Goal: Information Seeking & Learning: Check status

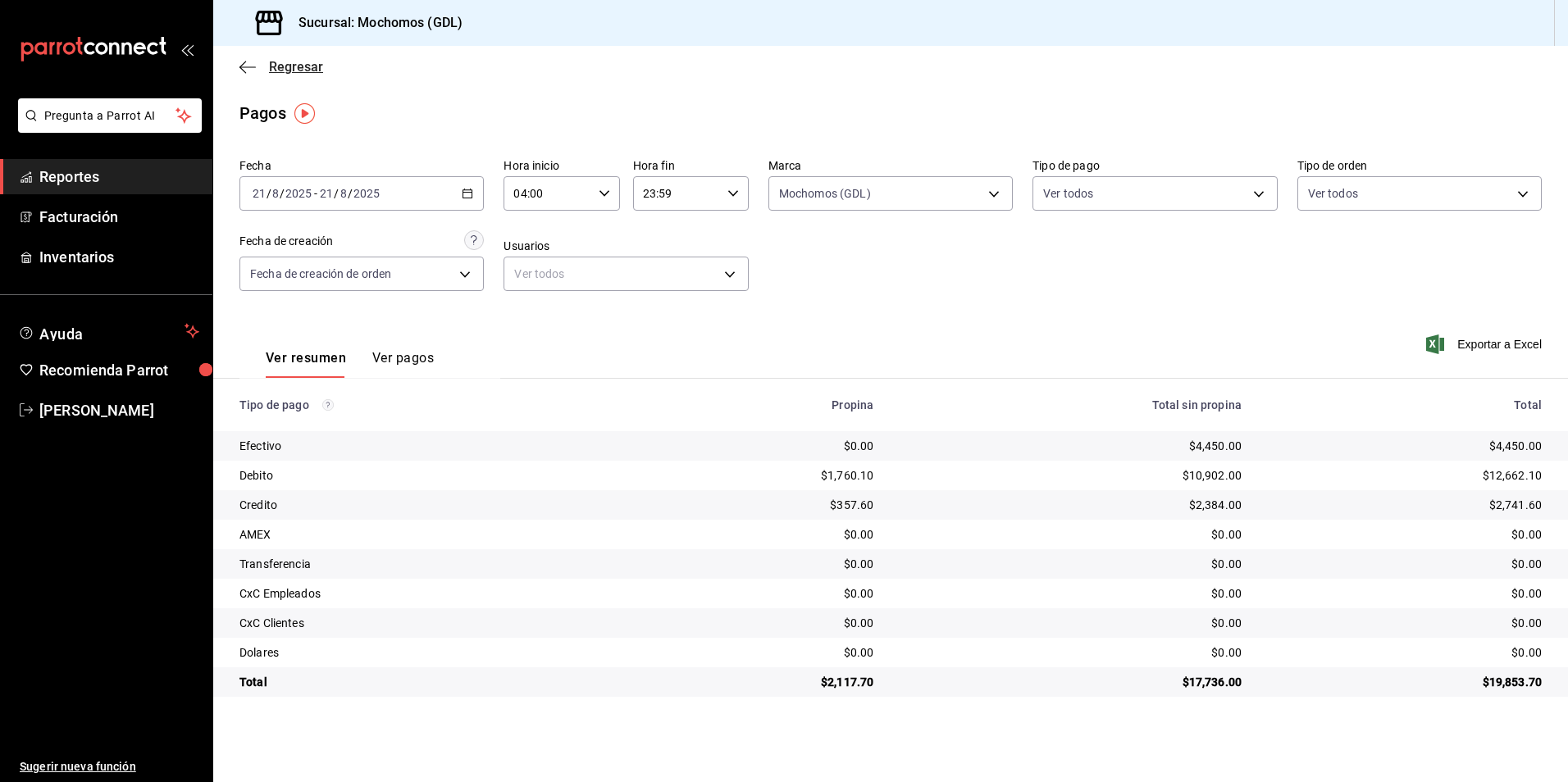
click at [284, 72] on span "Regresar" at bounding box center [296, 66] width 54 height 15
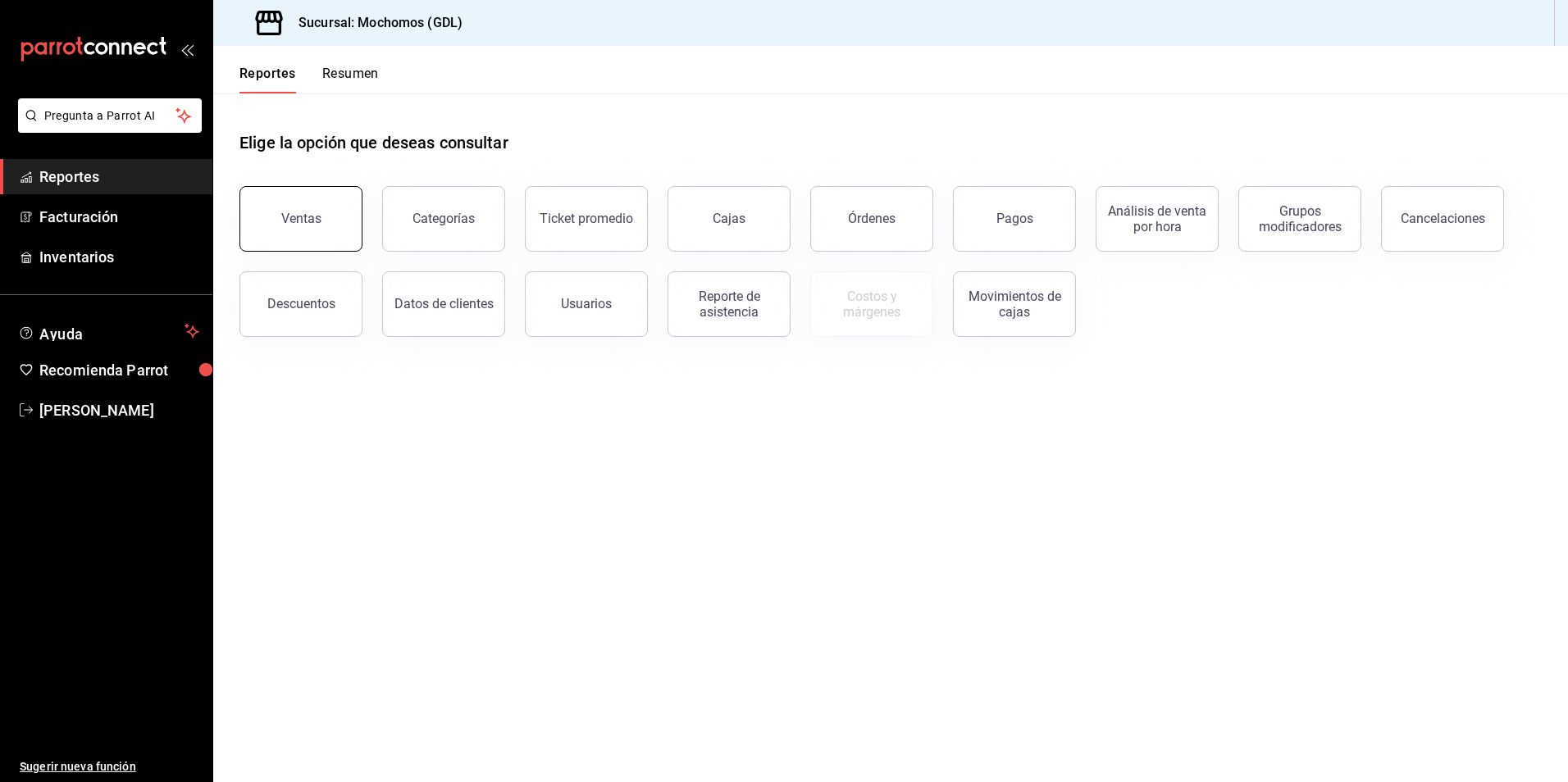
click at [306, 219] on div "Ventas" at bounding box center [301, 218] width 40 height 15
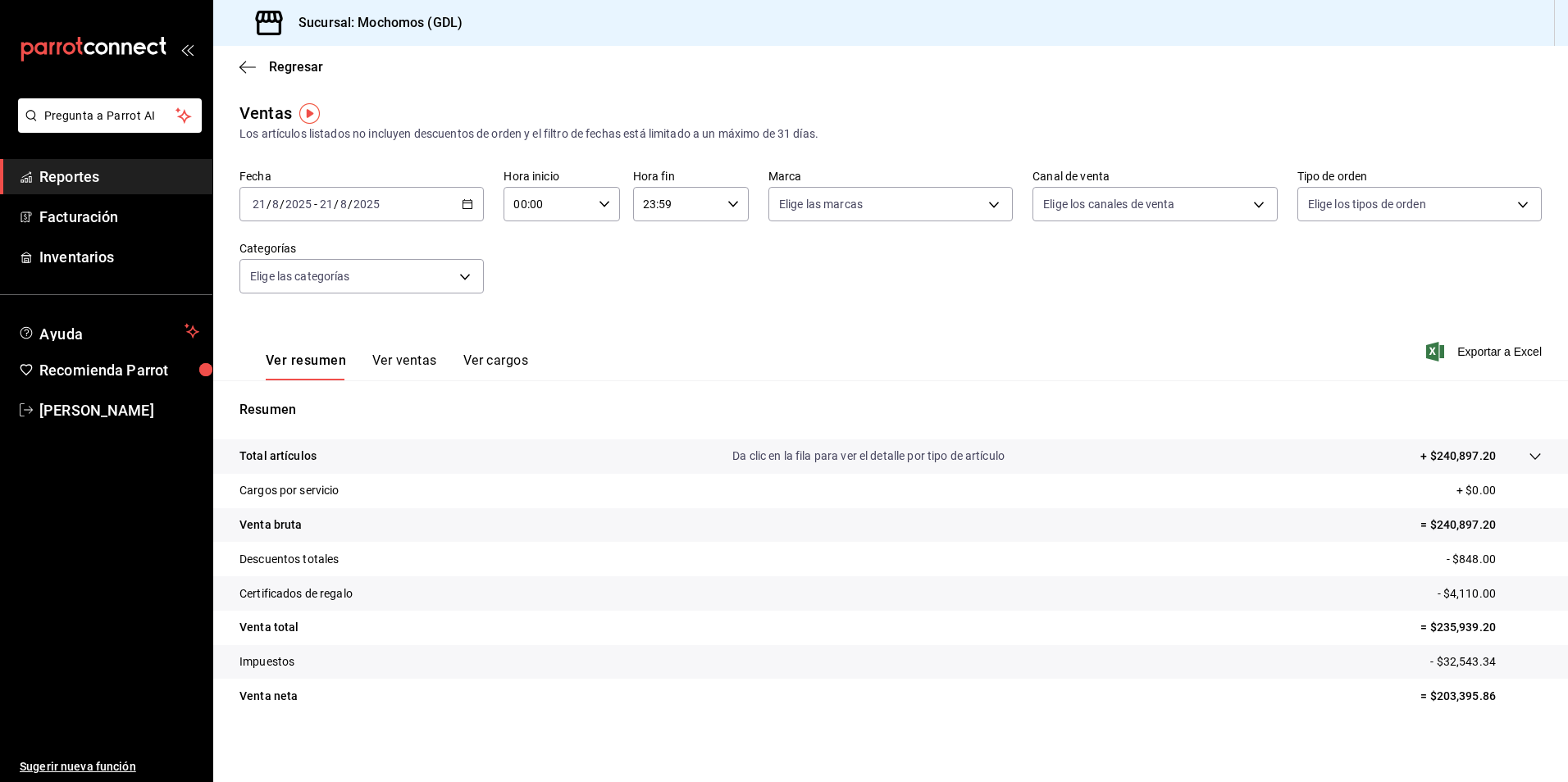
click at [330, 208] on input "21" at bounding box center [325, 204] width 14 height 13
click at [307, 403] on span "Rango de fechas" at bounding box center [317, 401] width 127 height 17
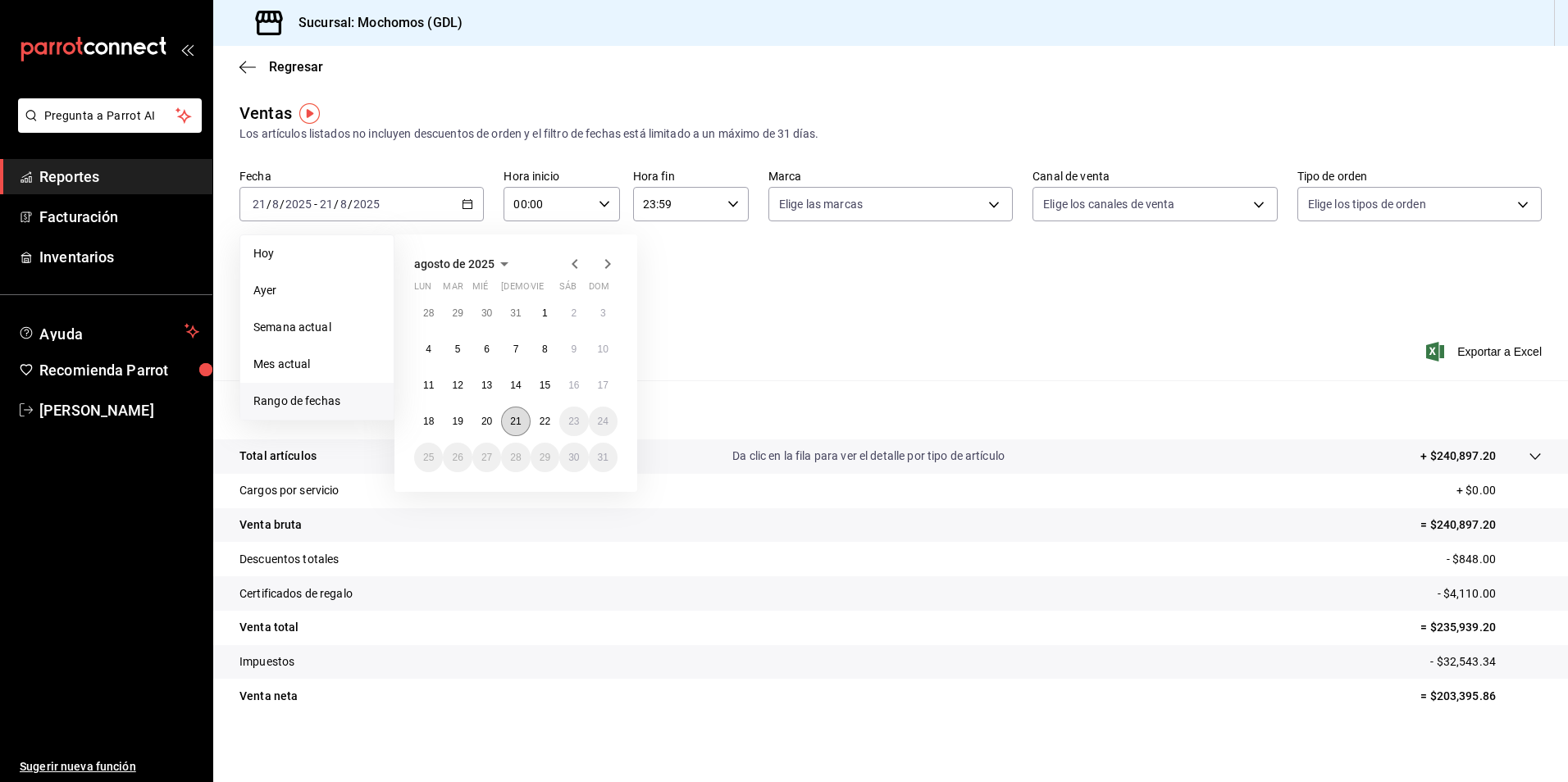
click at [506, 421] on button "21" at bounding box center [516, 421] width 29 height 30
click at [531, 419] on button "22" at bounding box center [545, 421] width 29 height 30
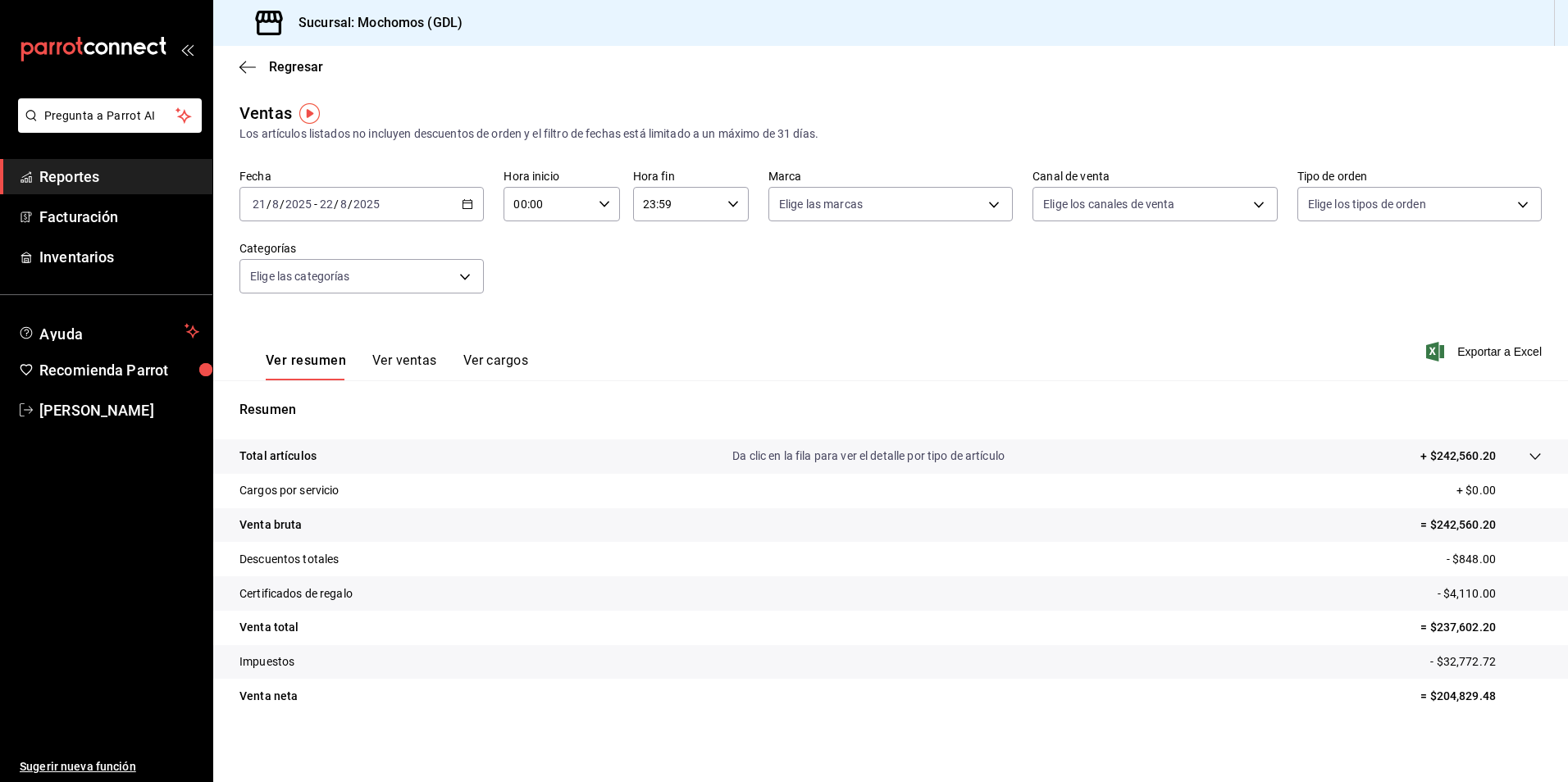
click at [600, 205] on \(Stroke\) "button" at bounding box center [605, 203] width 10 height 6
click at [530, 286] on button "05" at bounding box center [530, 278] width 51 height 33
type input "05:00"
click at [837, 219] on div at bounding box center [784, 391] width 1568 height 782
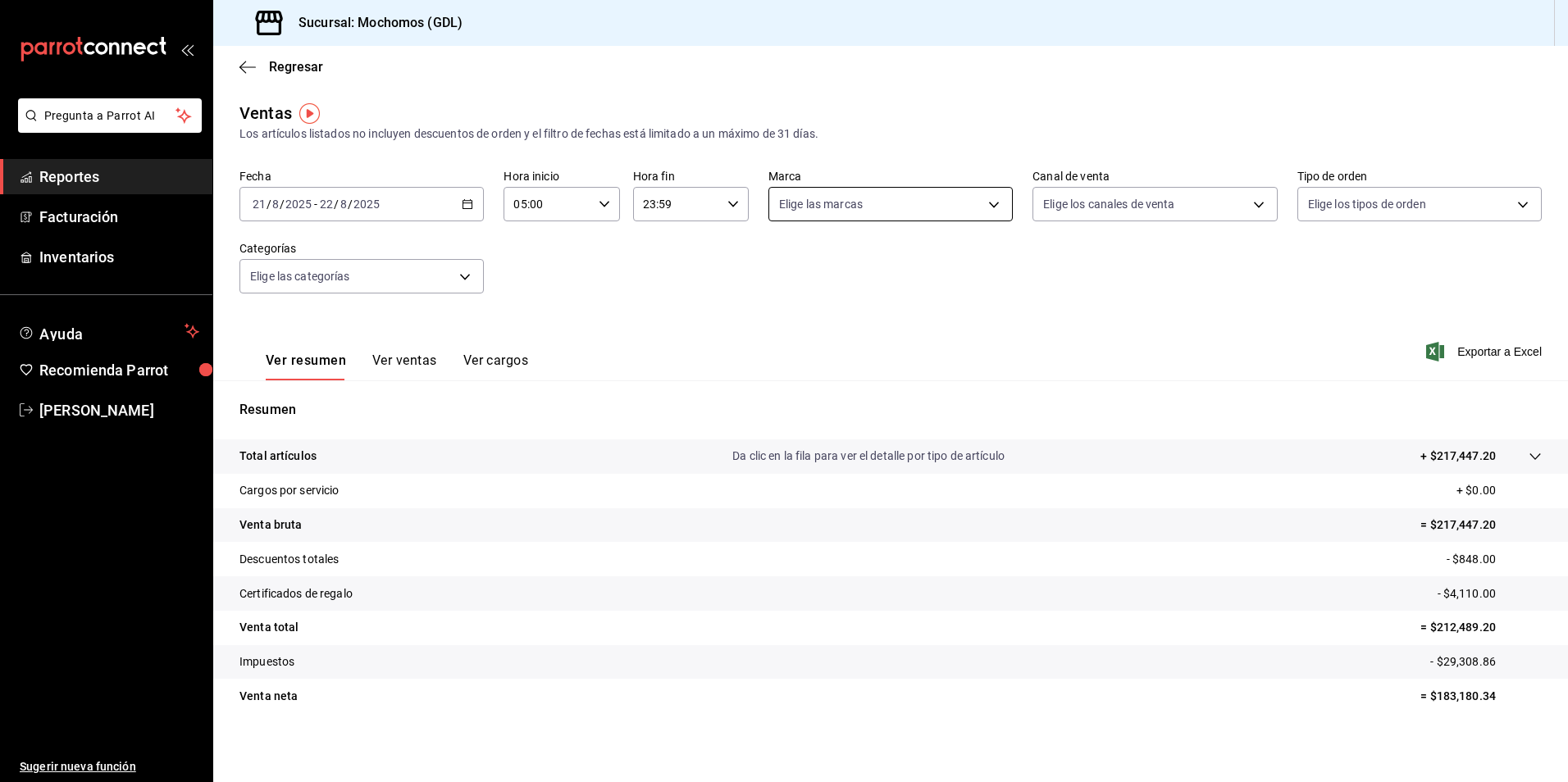
click at [836, 213] on body "Pregunta a Parrot AI Reportes Facturación Inventarios Ayuda Recomienda Parrot […" at bounding box center [784, 391] width 1568 height 782
click at [821, 312] on li "Mochomos (GDL)" at bounding box center [884, 322] width 240 height 37
type input "36c25d4a-7cb0-456c-a434-e981d54830bc"
checkbox input "true"
click at [1125, 200] on div at bounding box center [784, 391] width 1568 height 782
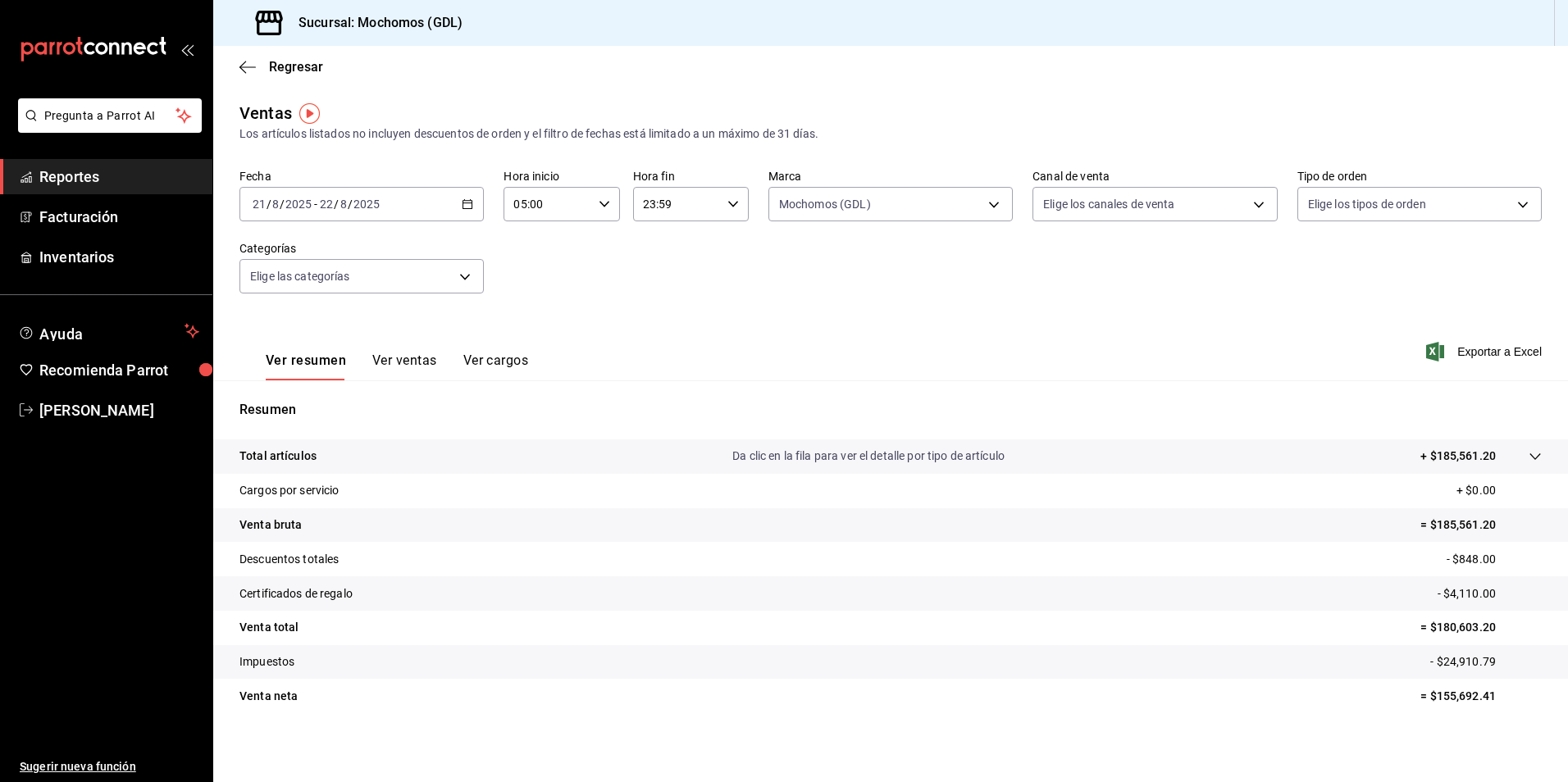
click at [1125, 200] on body "Pregunta a Parrot AI Reportes Facturación Inventarios Ayuda Recomienda Parrot […" at bounding box center [784, 391] width 1568 height 782
click at [1104, 266] on span "Ver todos" at bounding box center [1095, 267] width 50 height 17
type input "PARROT,UBER_EATS,RAPPI,DIDI_FOOD,ONLINE"
checkbox input "true"
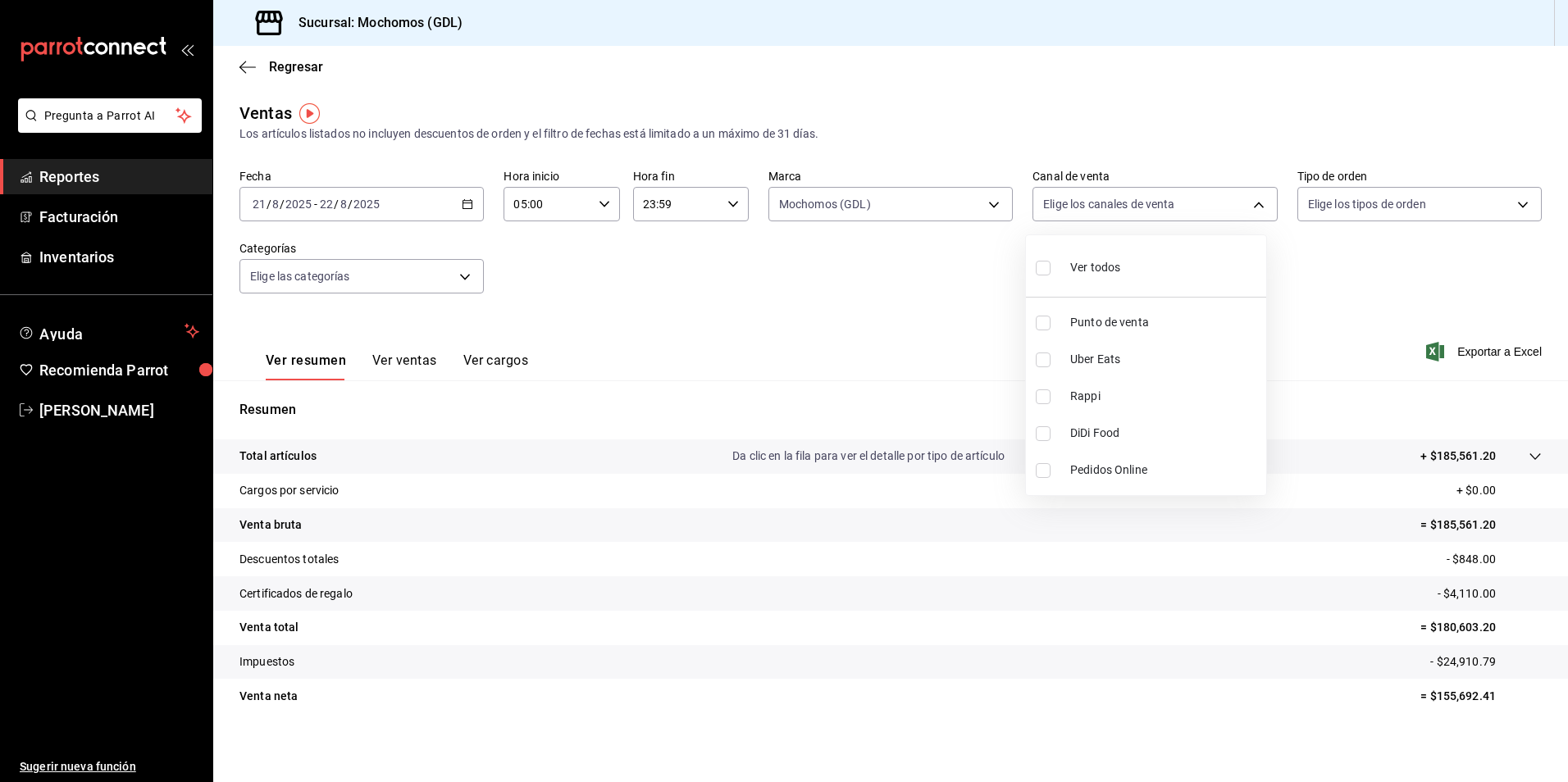
checkbox input "true"
click at [1338, 213] on div at bounding box center [784, 391] width 1568 height 782
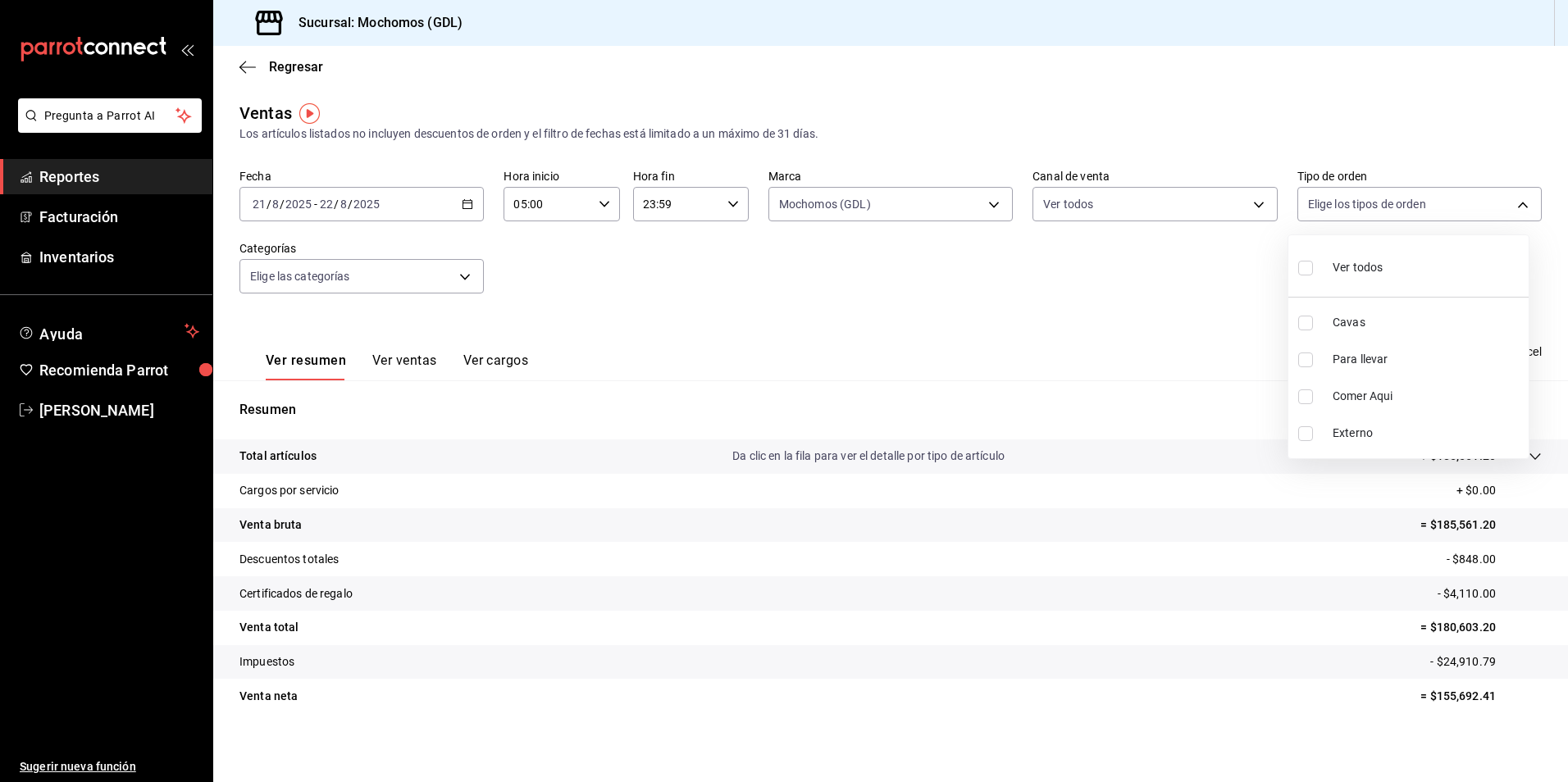
click at [1335, 210] on body "Pregunta a Parrot AI Reportes Facturación Inventarios Ayuda Recomienda Parrot […" at bounding box center [784, 391] width 1568 height 782
click at [1329, 249] on div "Ver todos" at bounding box center [1340, 266] width 84 height 36
type input "c3d0baef-30c0-4718-9d76-caab43e27316,13c4cc4a-99d2-42c0-ba96-c3de8c08c13d,7b791…"
checkbox input "true"
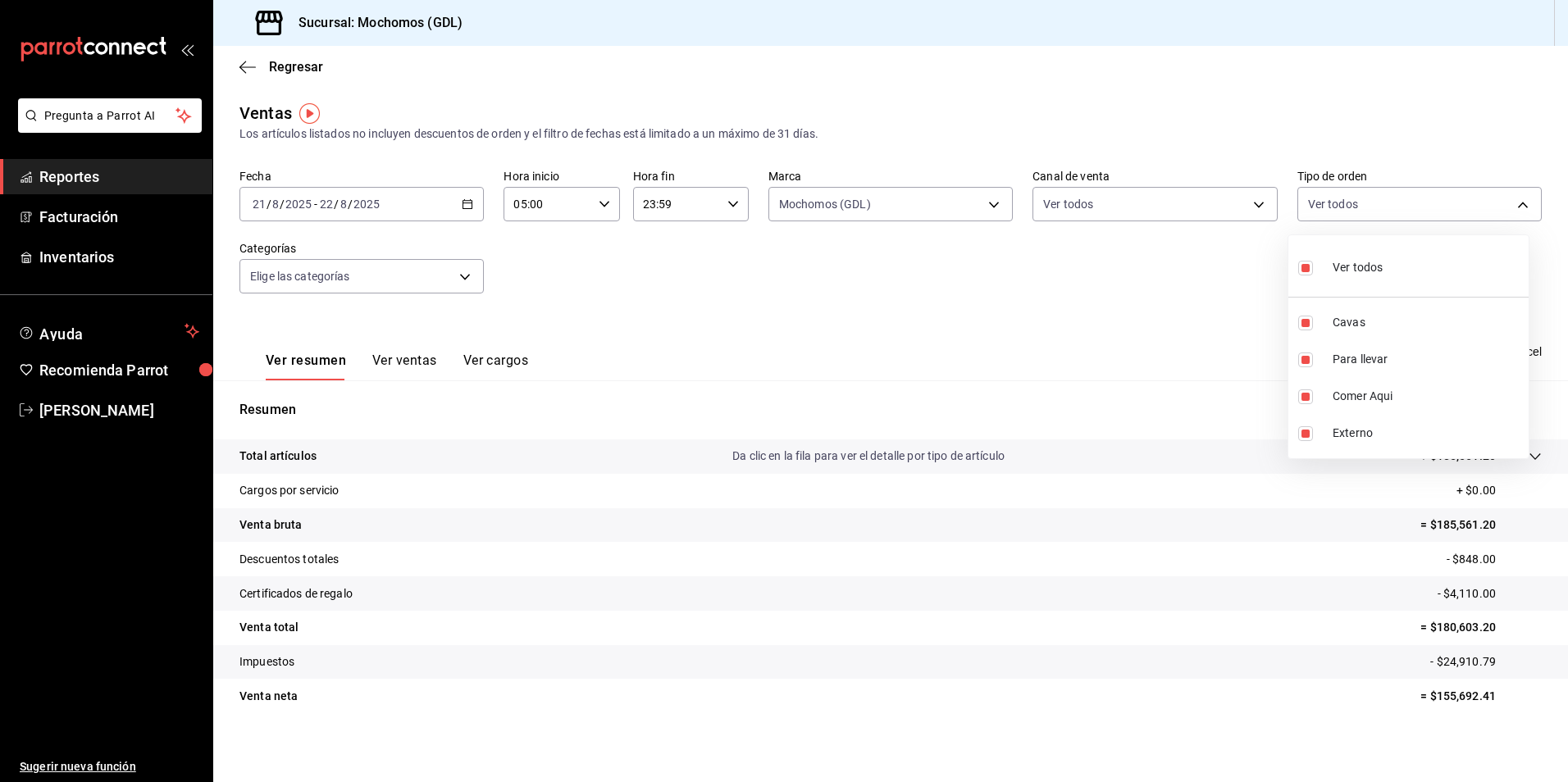
checkbox input "true"
click at [392, 273] on div at bounding box center [784, 391] width 1568 height 782
click at [386, 281] on body "Pregunta a Parrot AI Reportes Facturación Inventarios Ayuda Recomienda Parrot […" at bounding box center [784, 391] width 1568 height 782
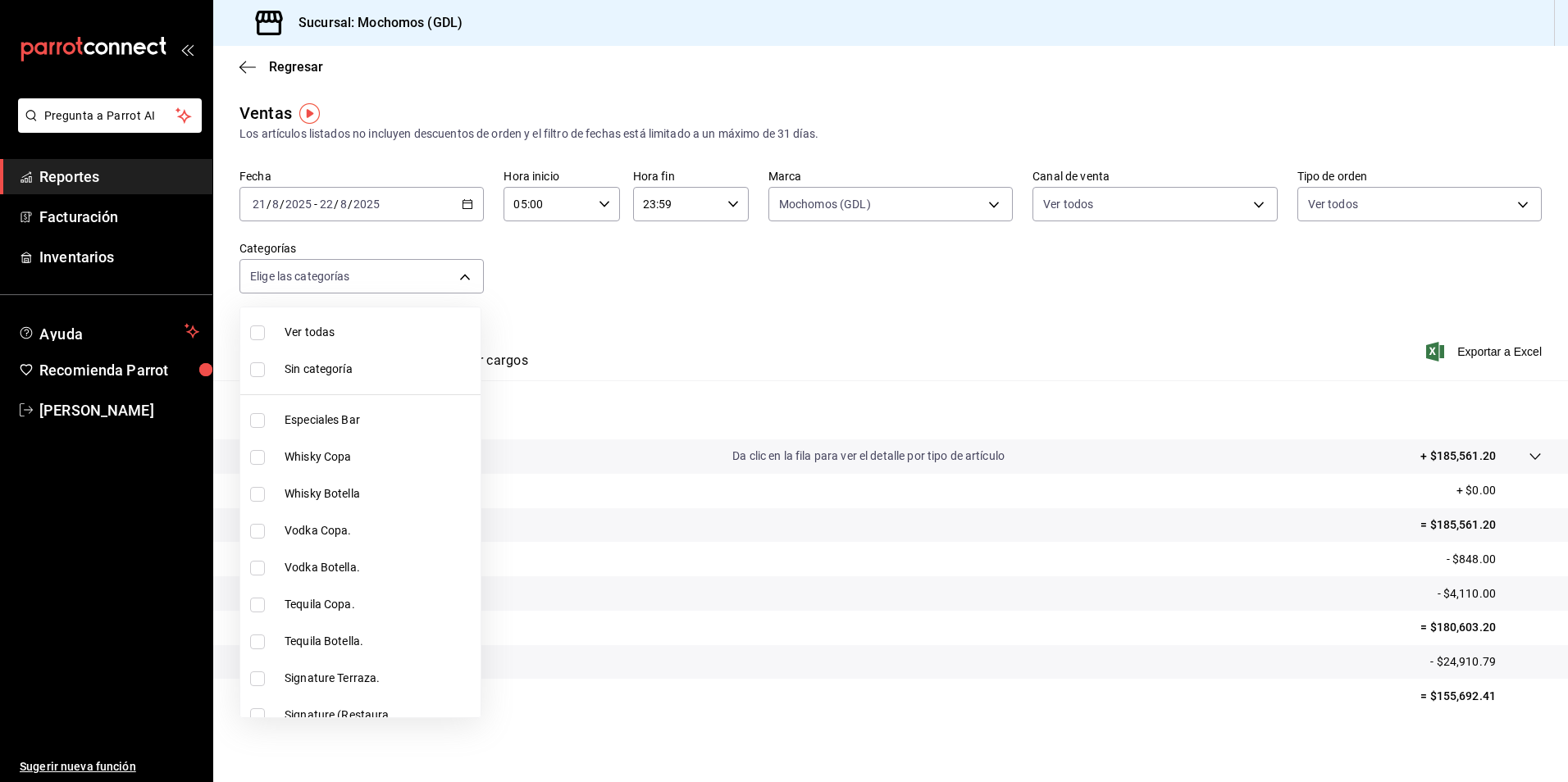
click at [333, 339] on span "Ver todas" at bounding box center [379, 332] width 189 height 17
type input "c0db8a99-aef8-4e9c-862d-72763fc5d605,0e6da5ad-e1ed-4623-8a7f-4db137866549,4ba6e…"
checkbox input "true"
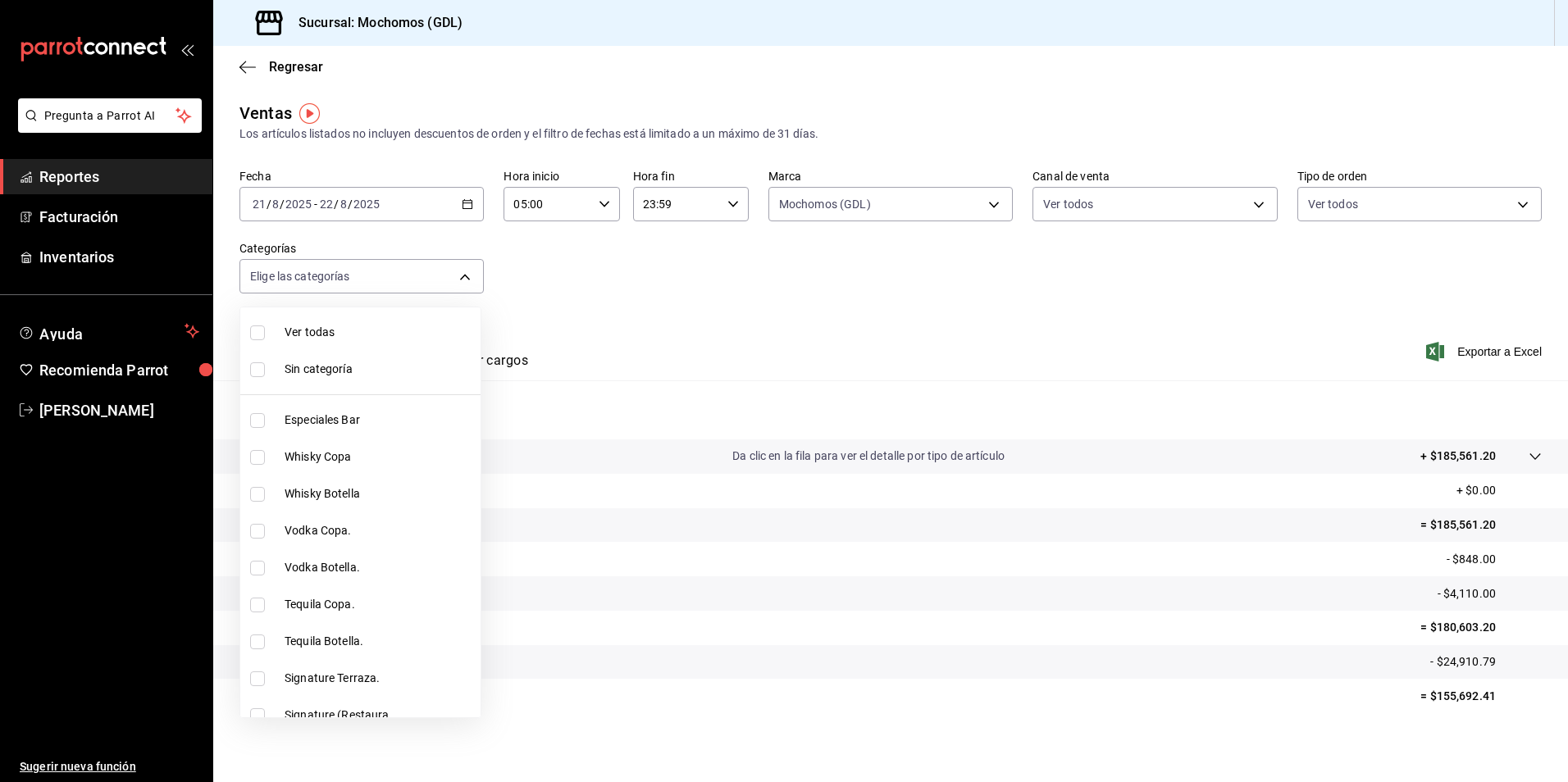
checkbox input "true"
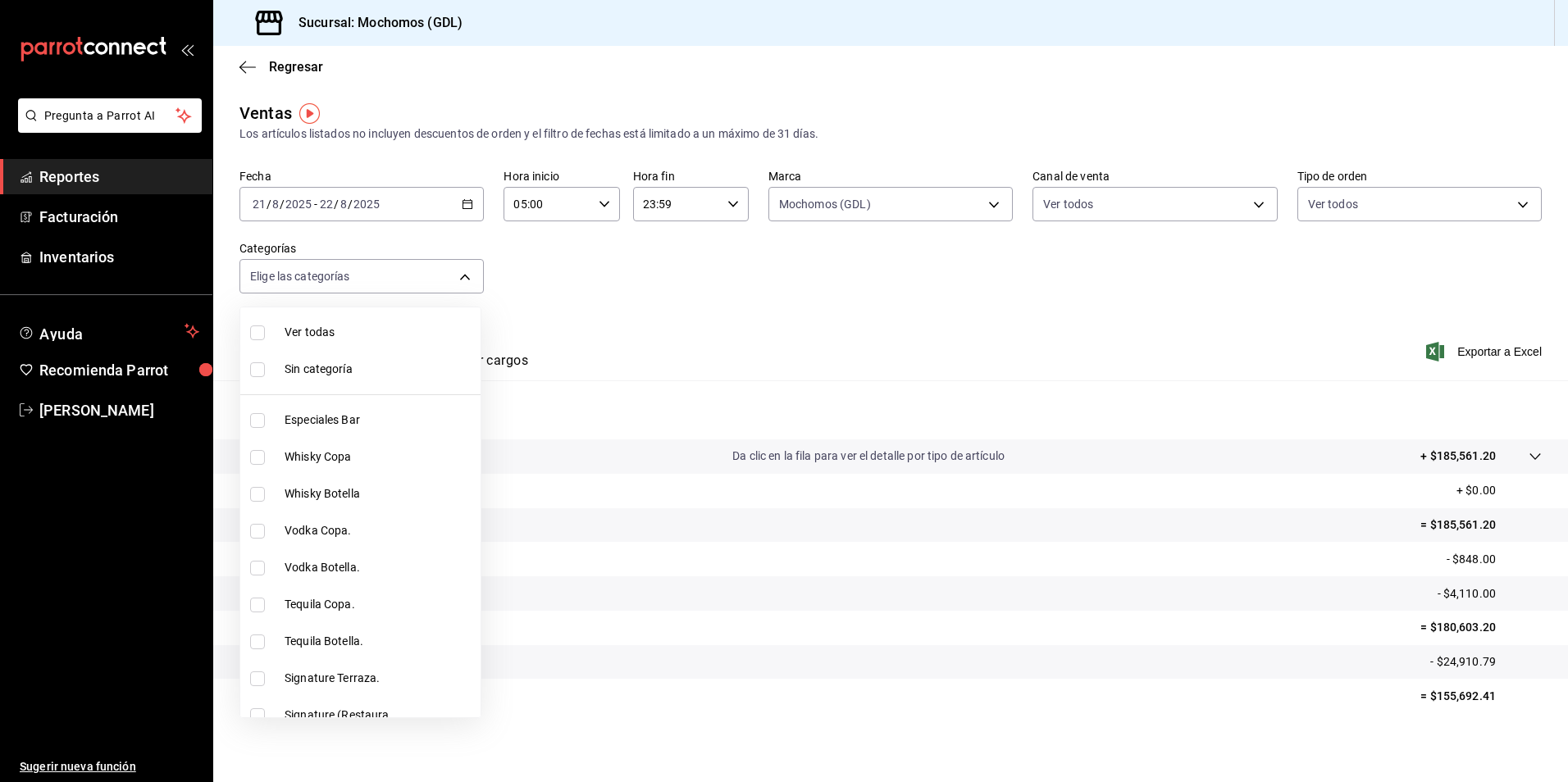
checkbox input "true"
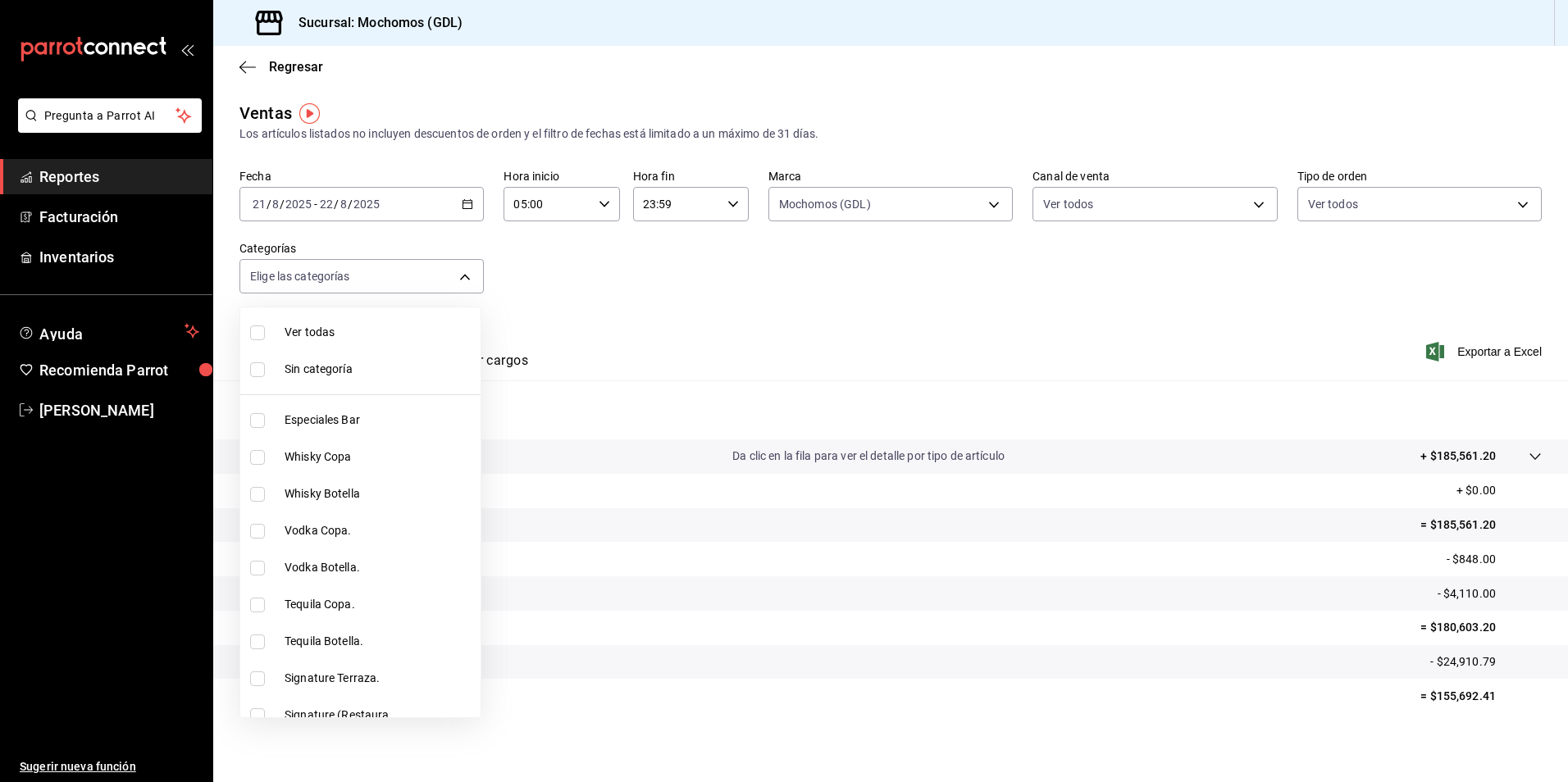
checkbox input "true"
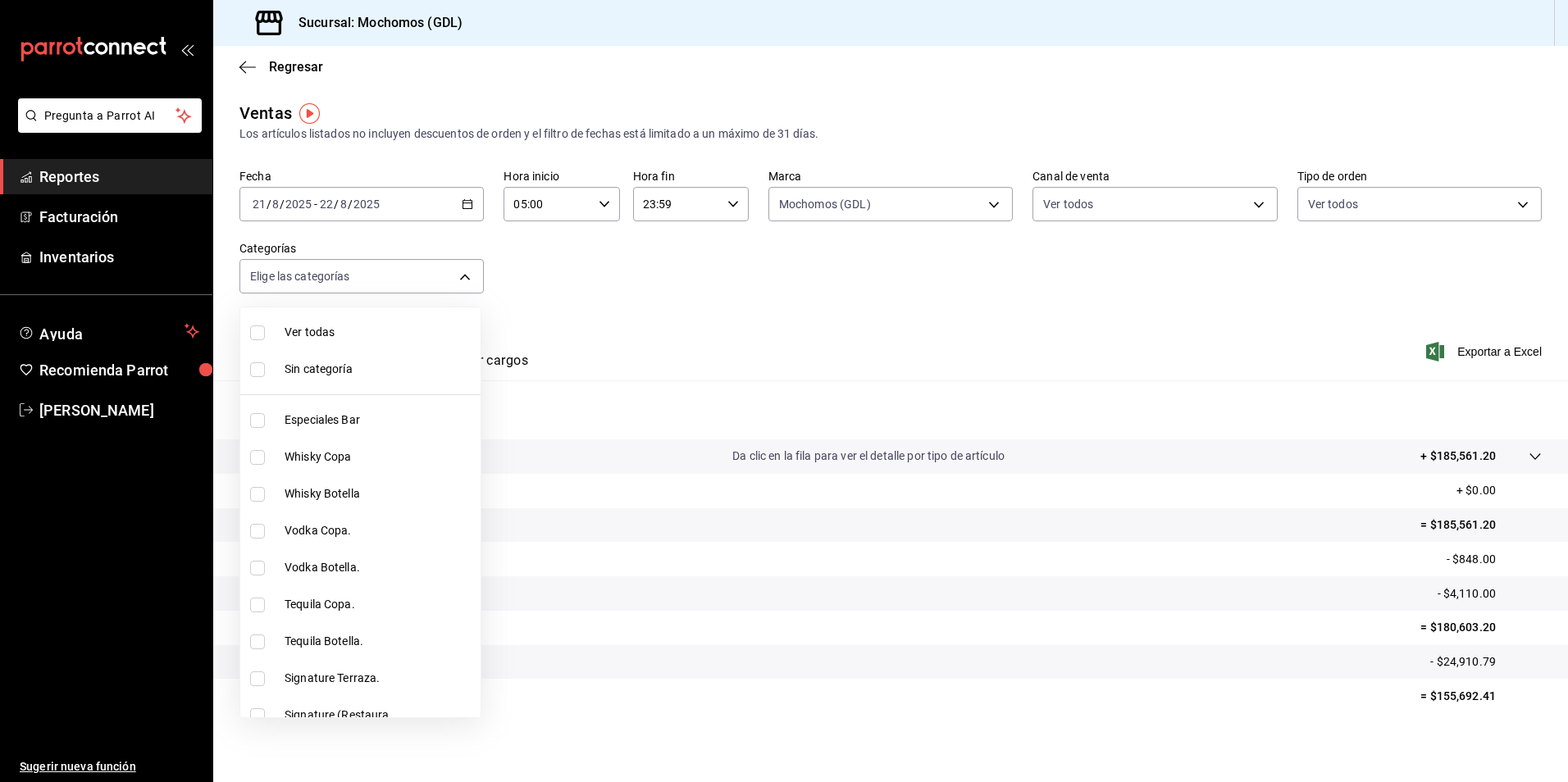
checkbox input "true"
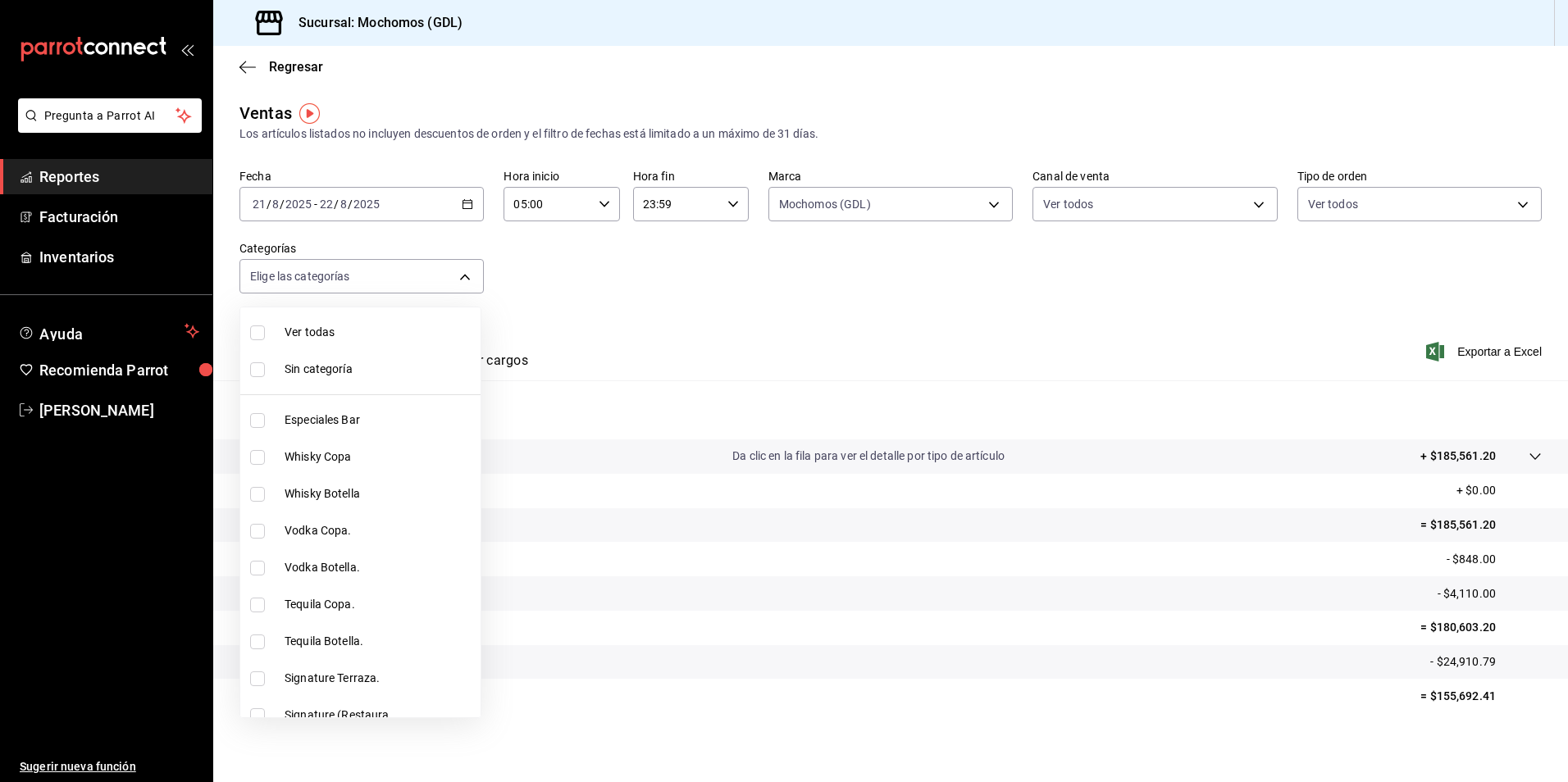
checkbox input "true"
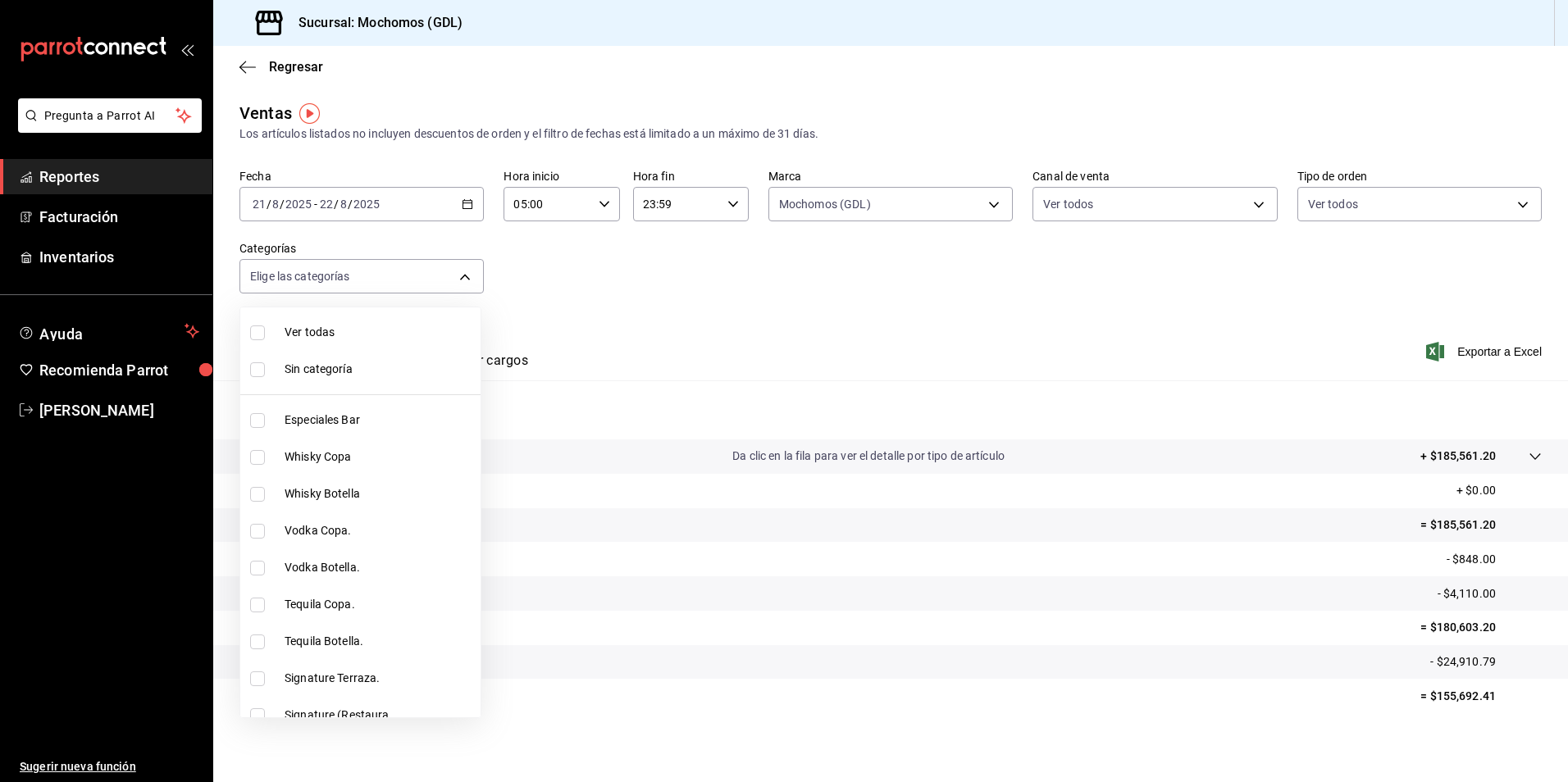
checkbox input "true"
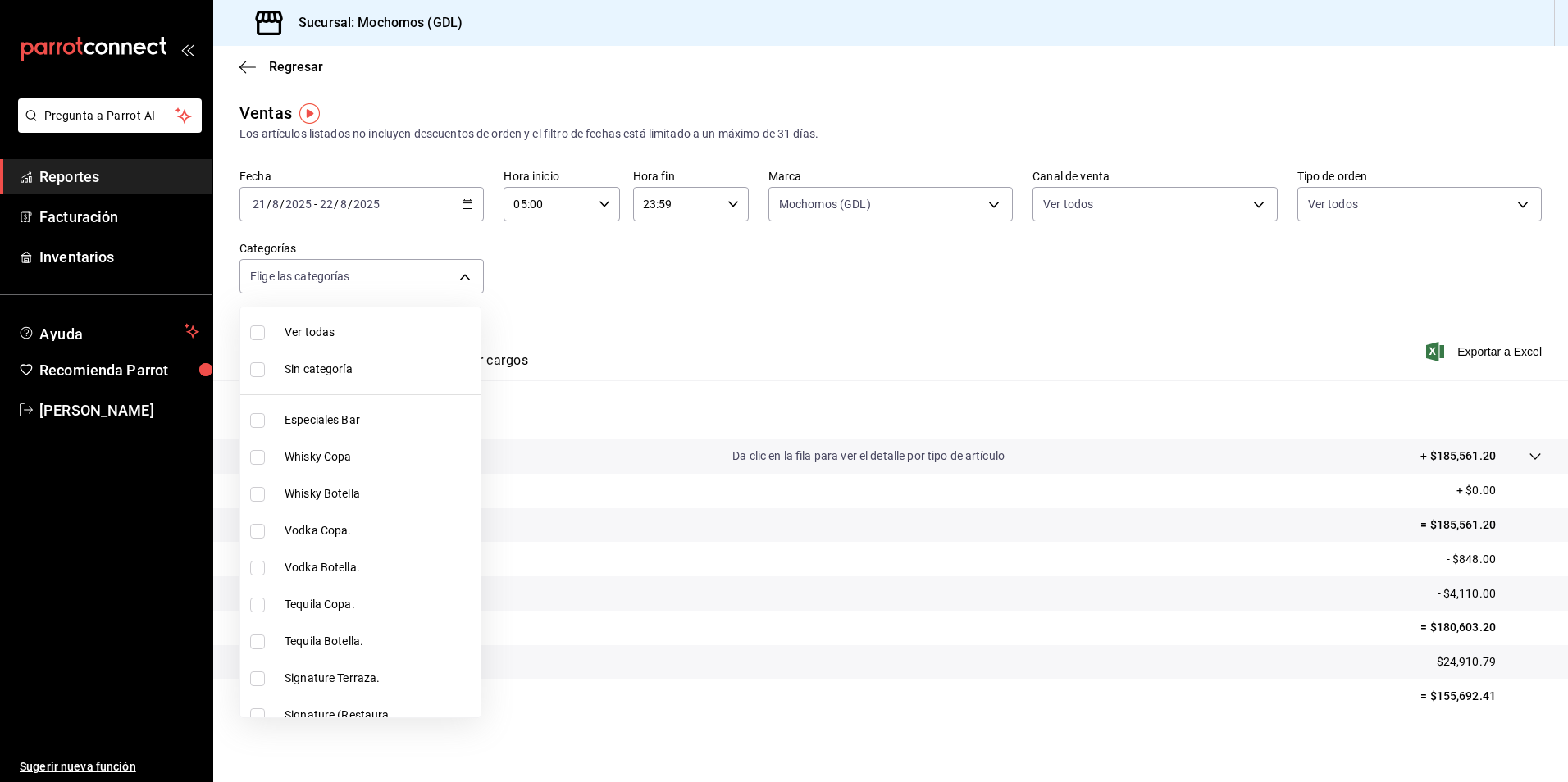
checkbox input "true"
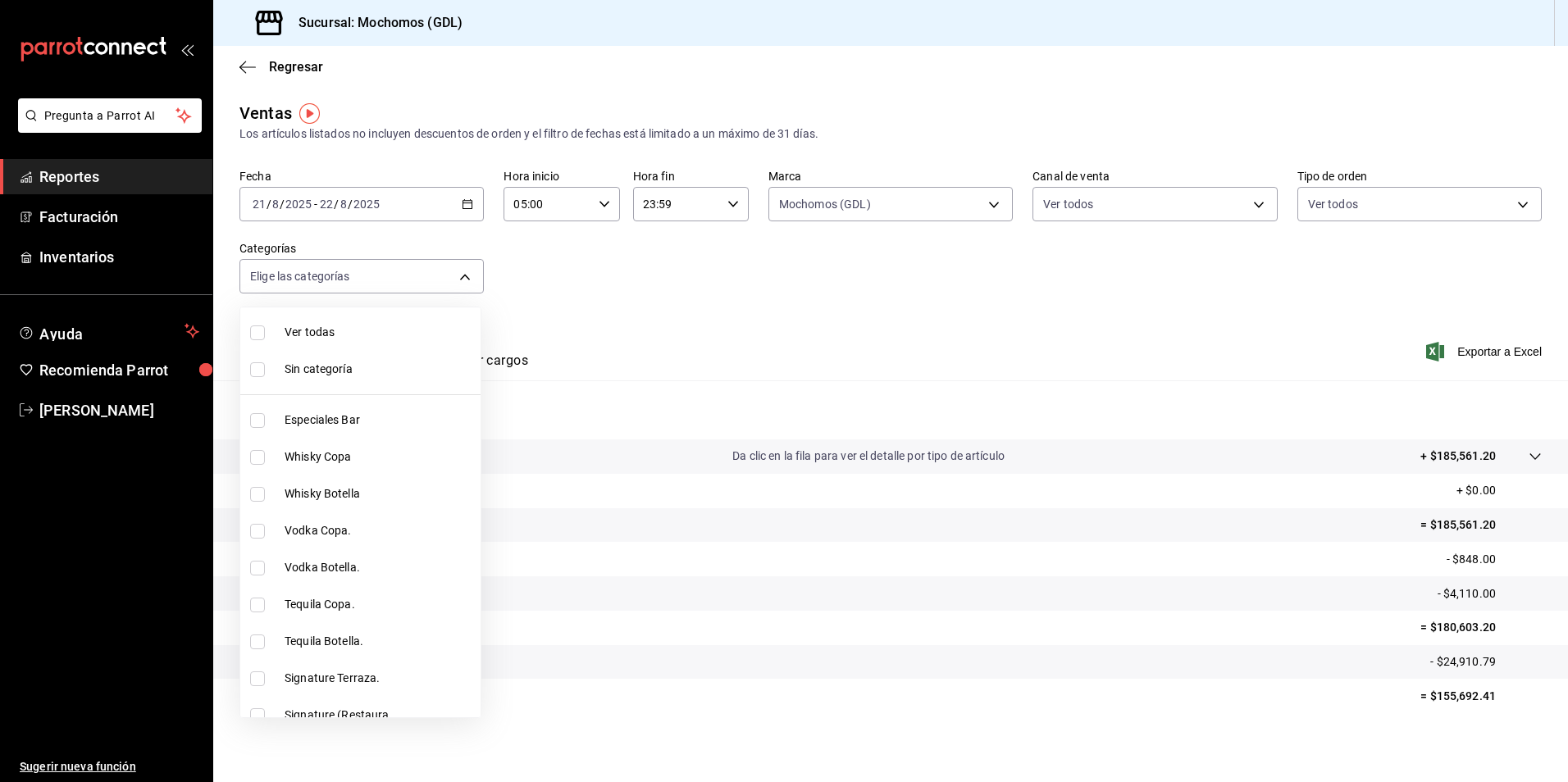
checkbox input "true"
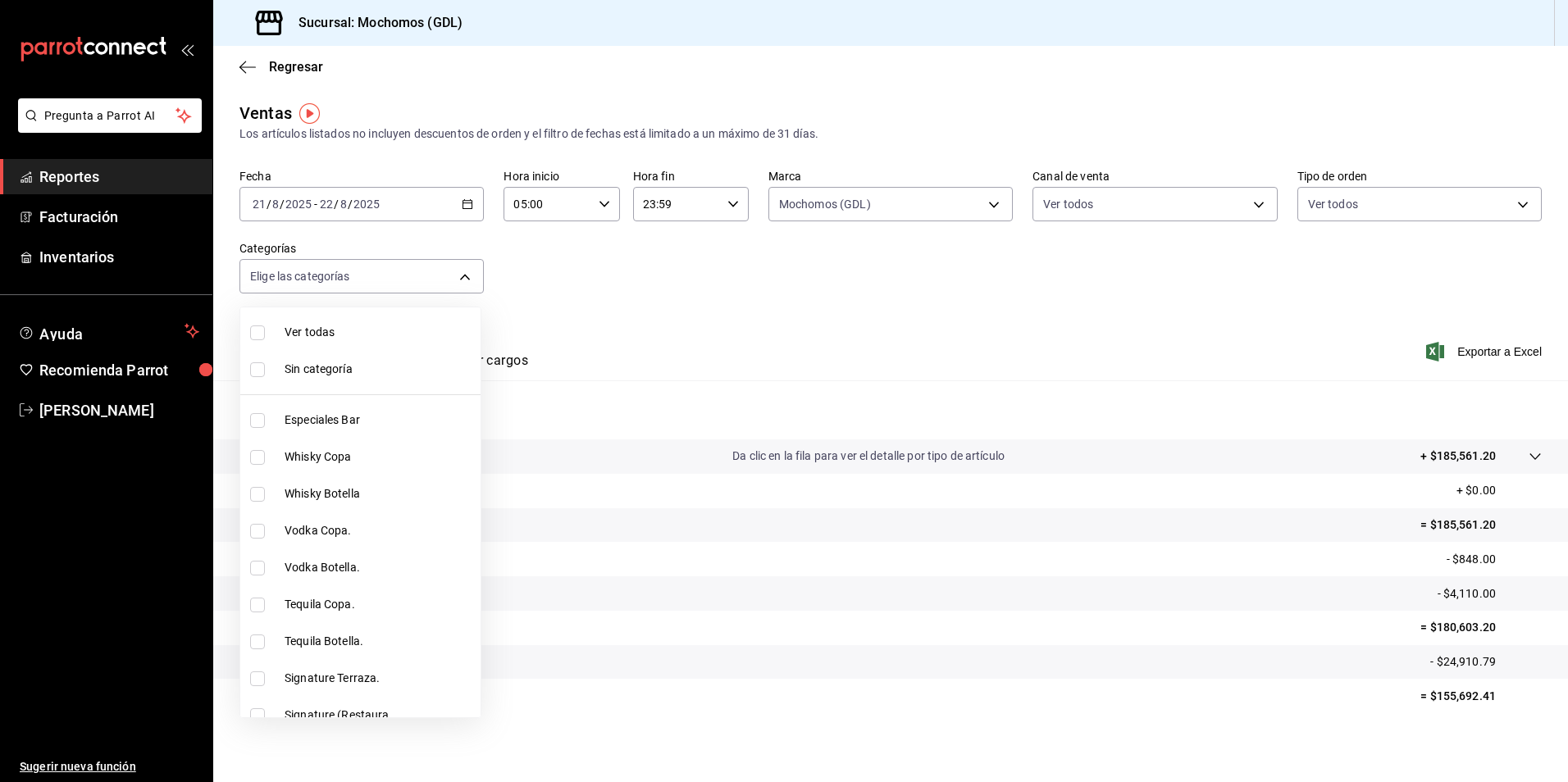
checkbox input "true"
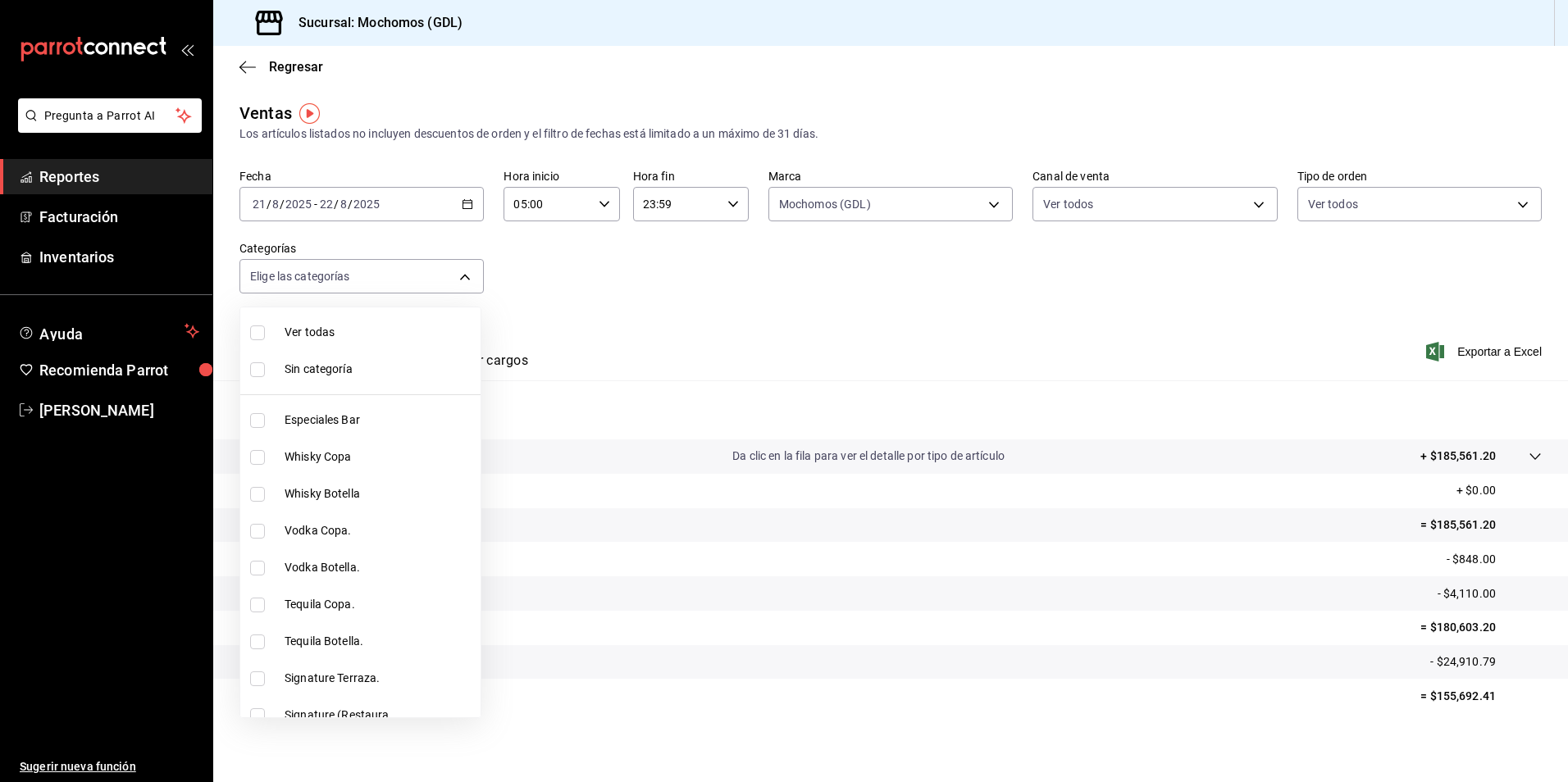
checkbox input "true"
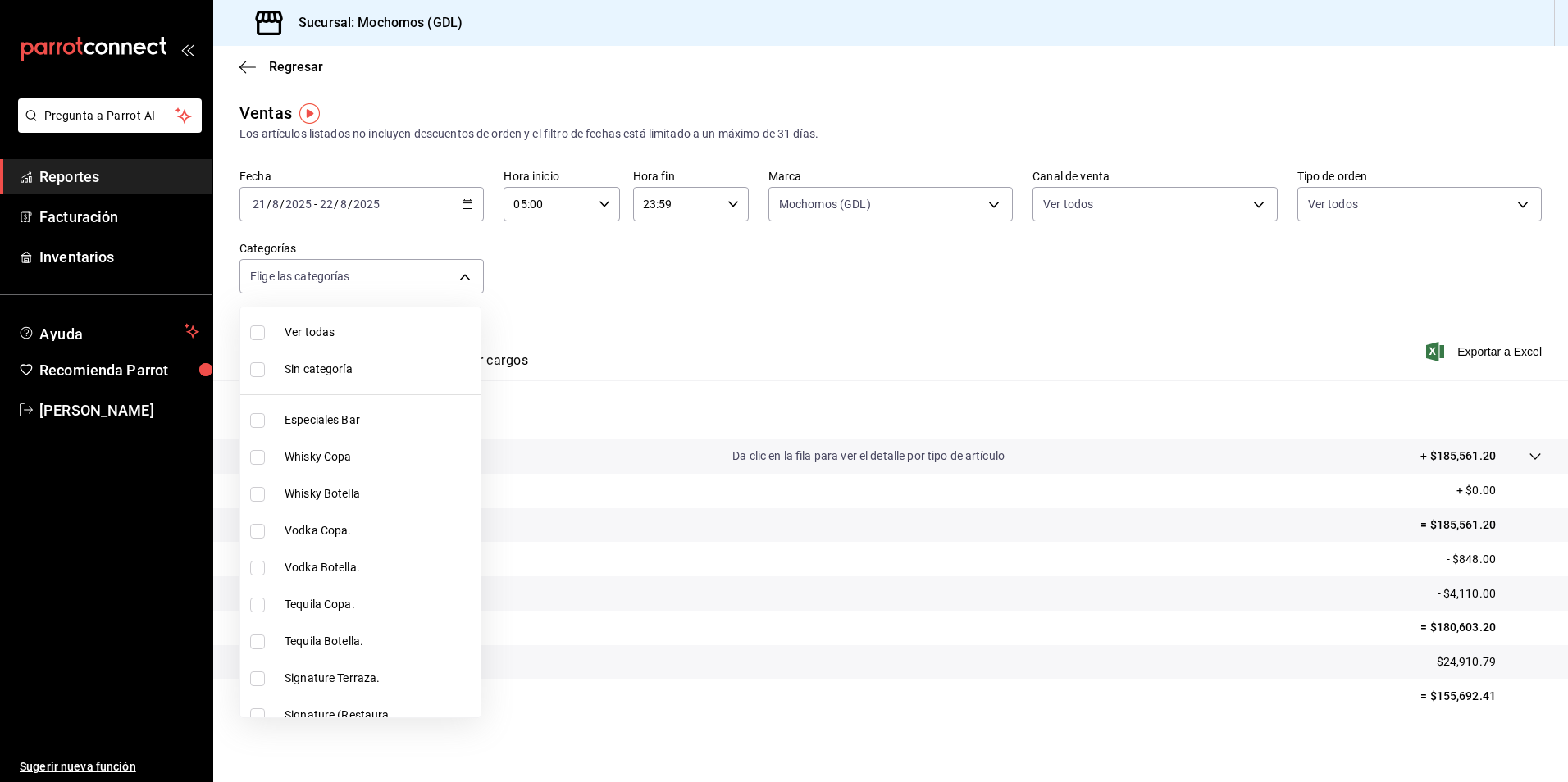
checkbox input "true"
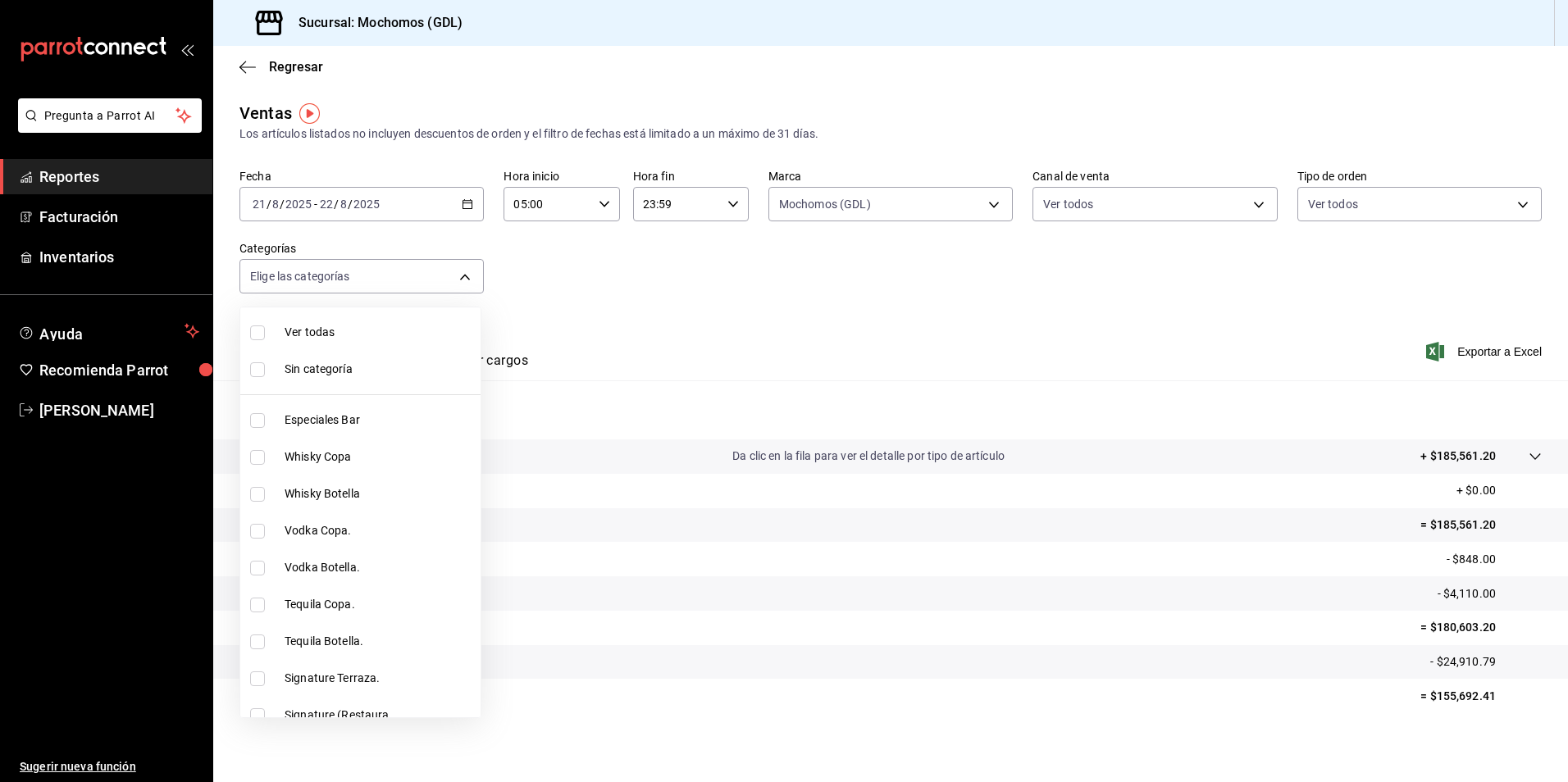
checkbox input "true"
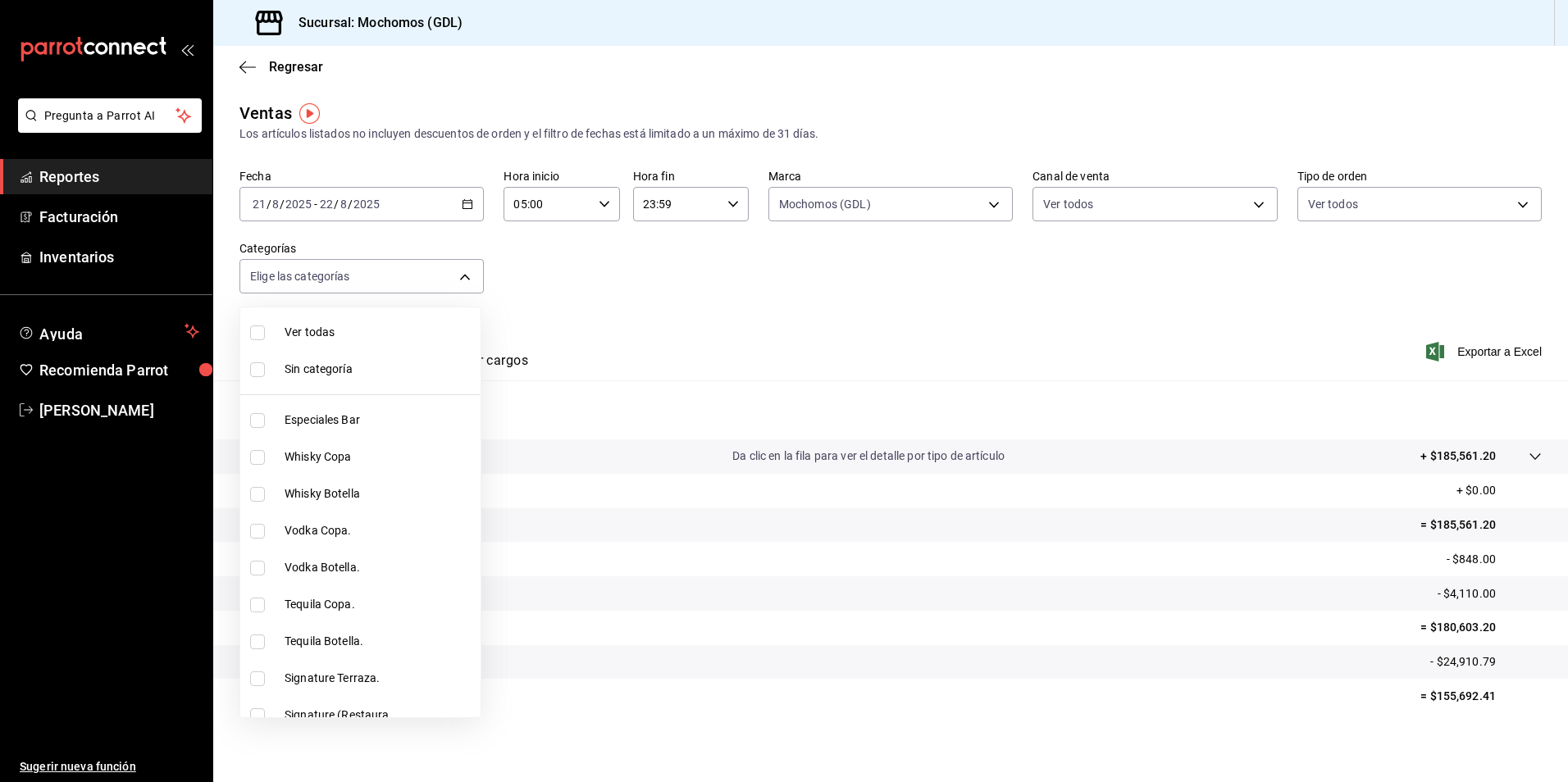
checkbox input "true"
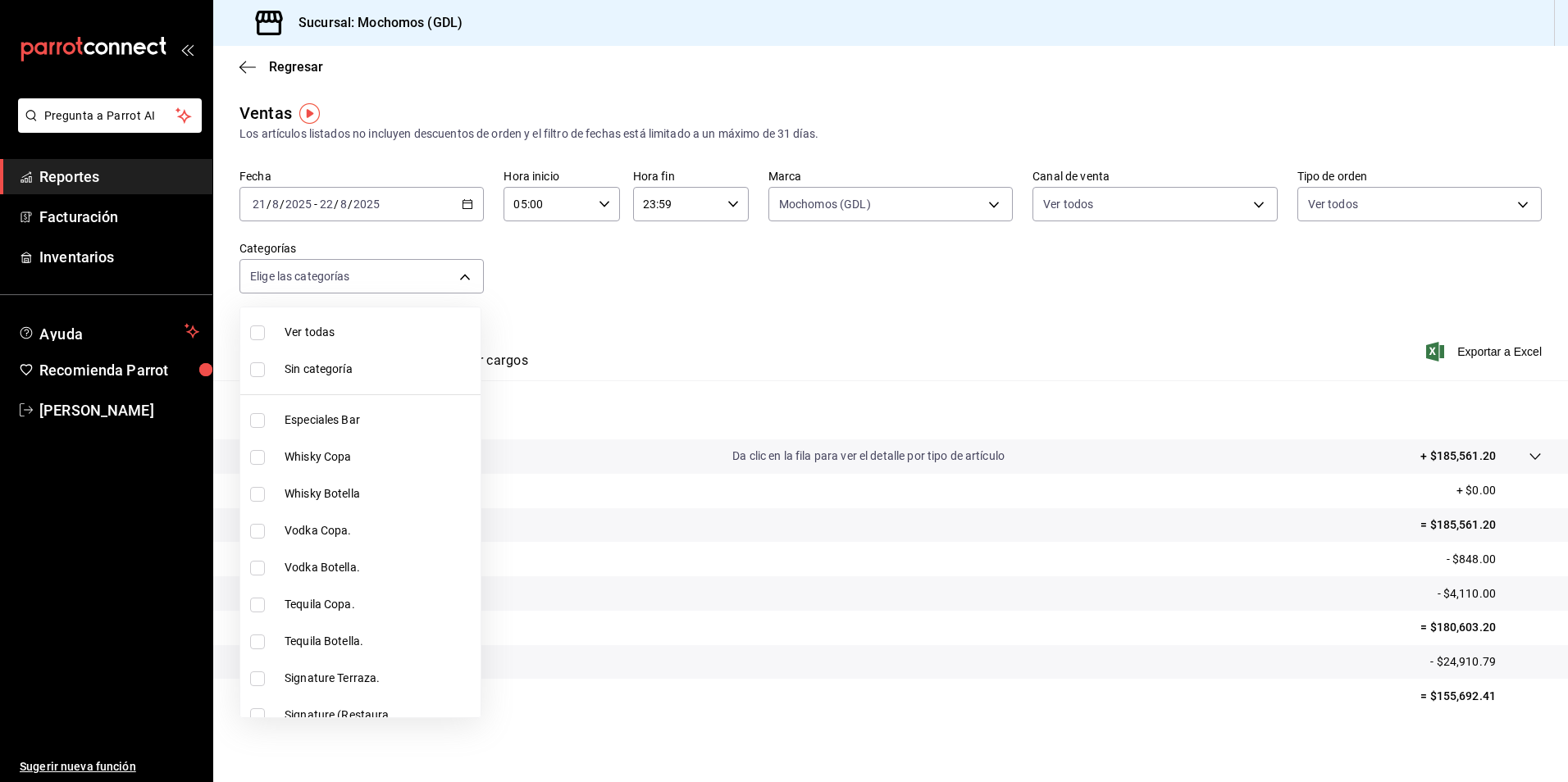
checkbox input "true"
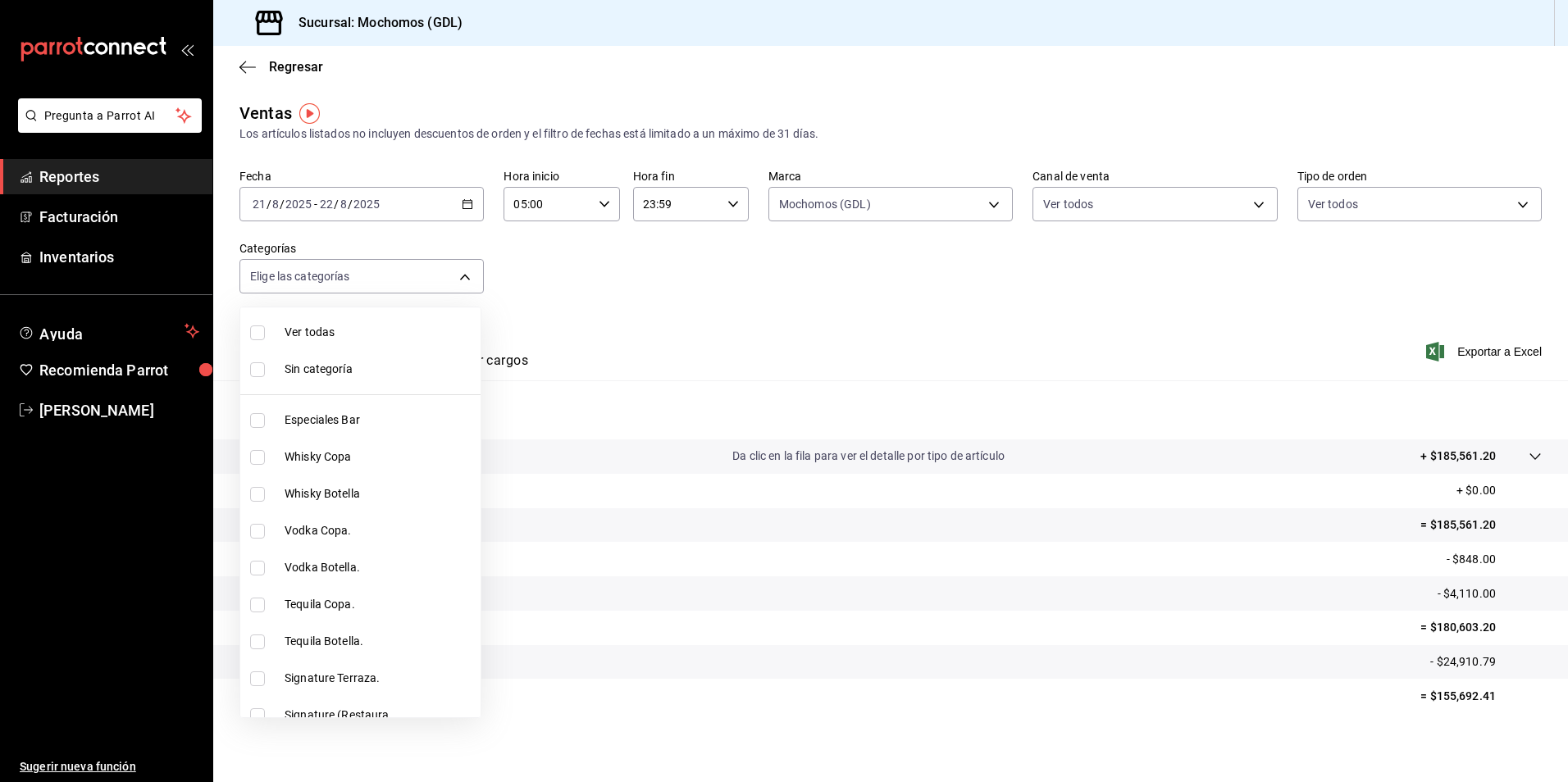
checkbox input "true"
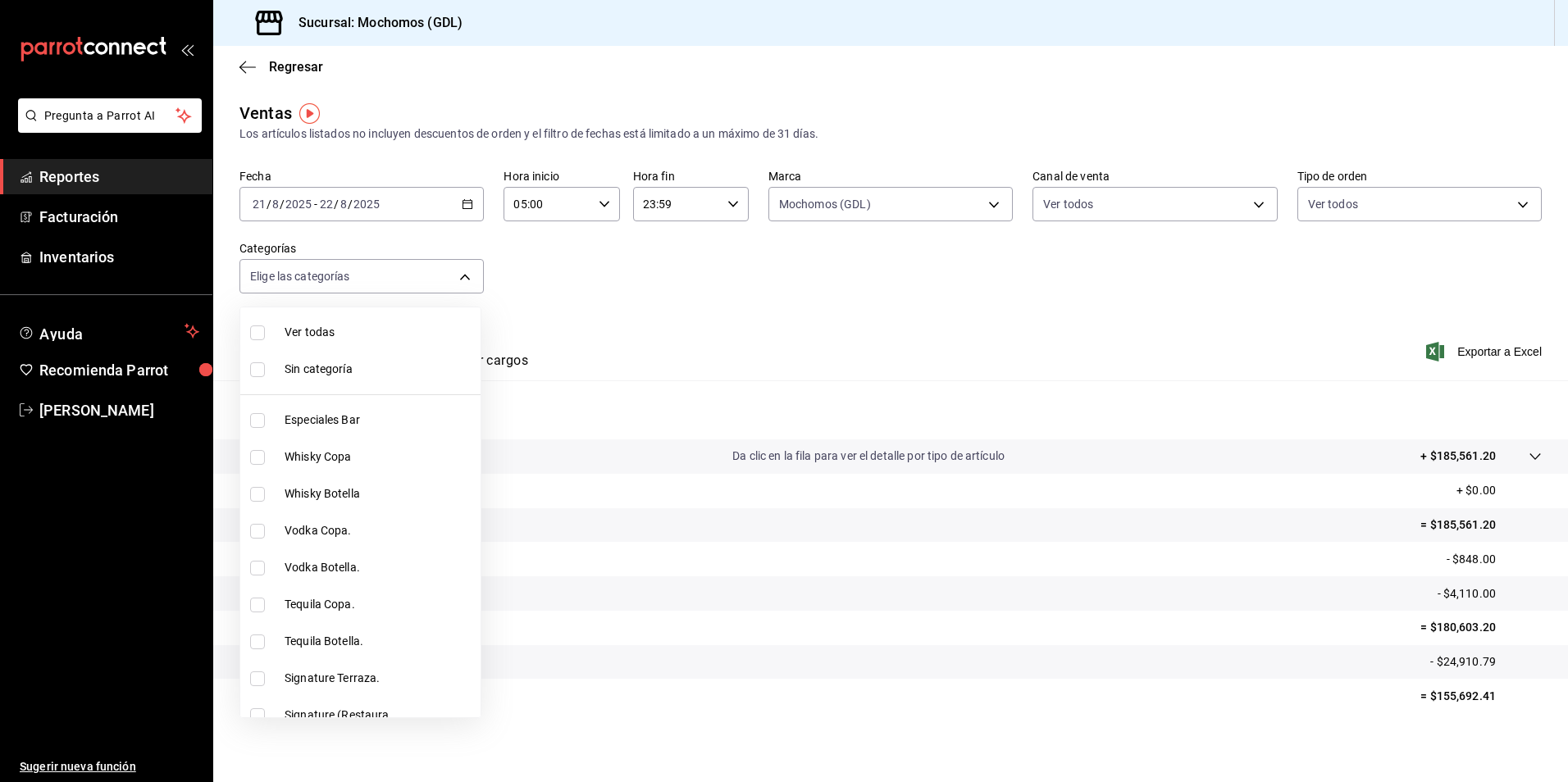
checkbox input "true"
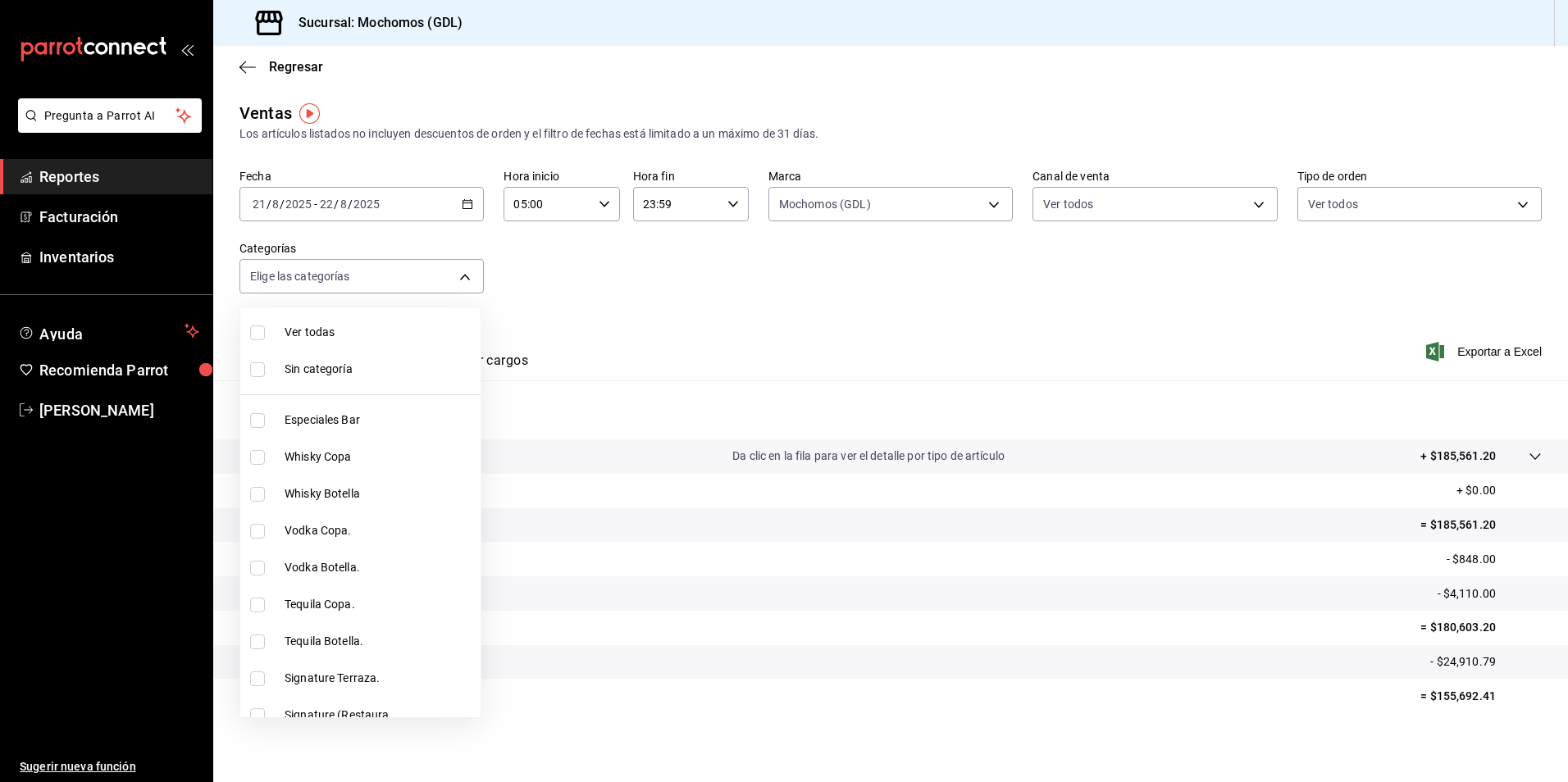
checkbox input "true"
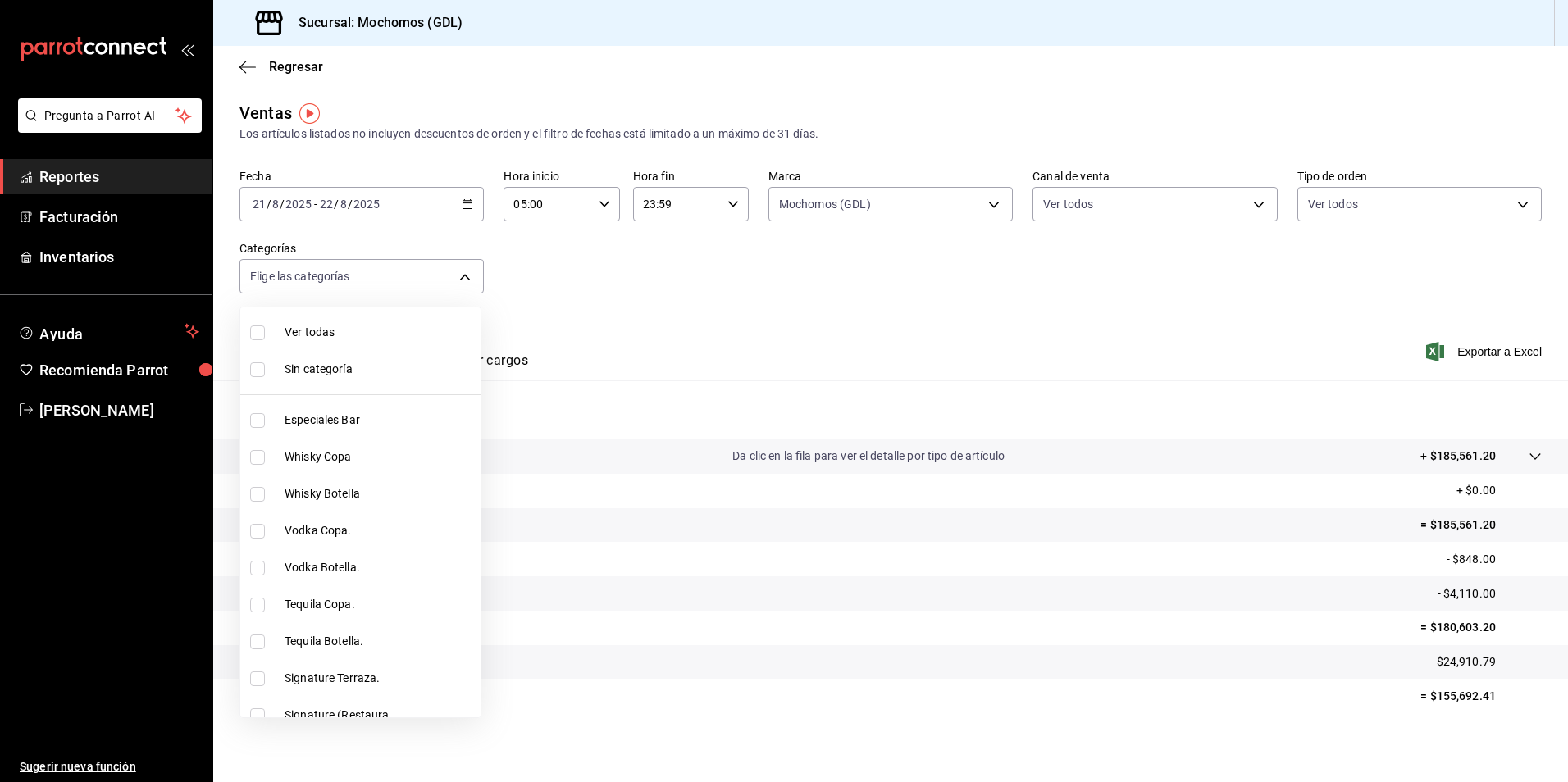
checkbox input "true"
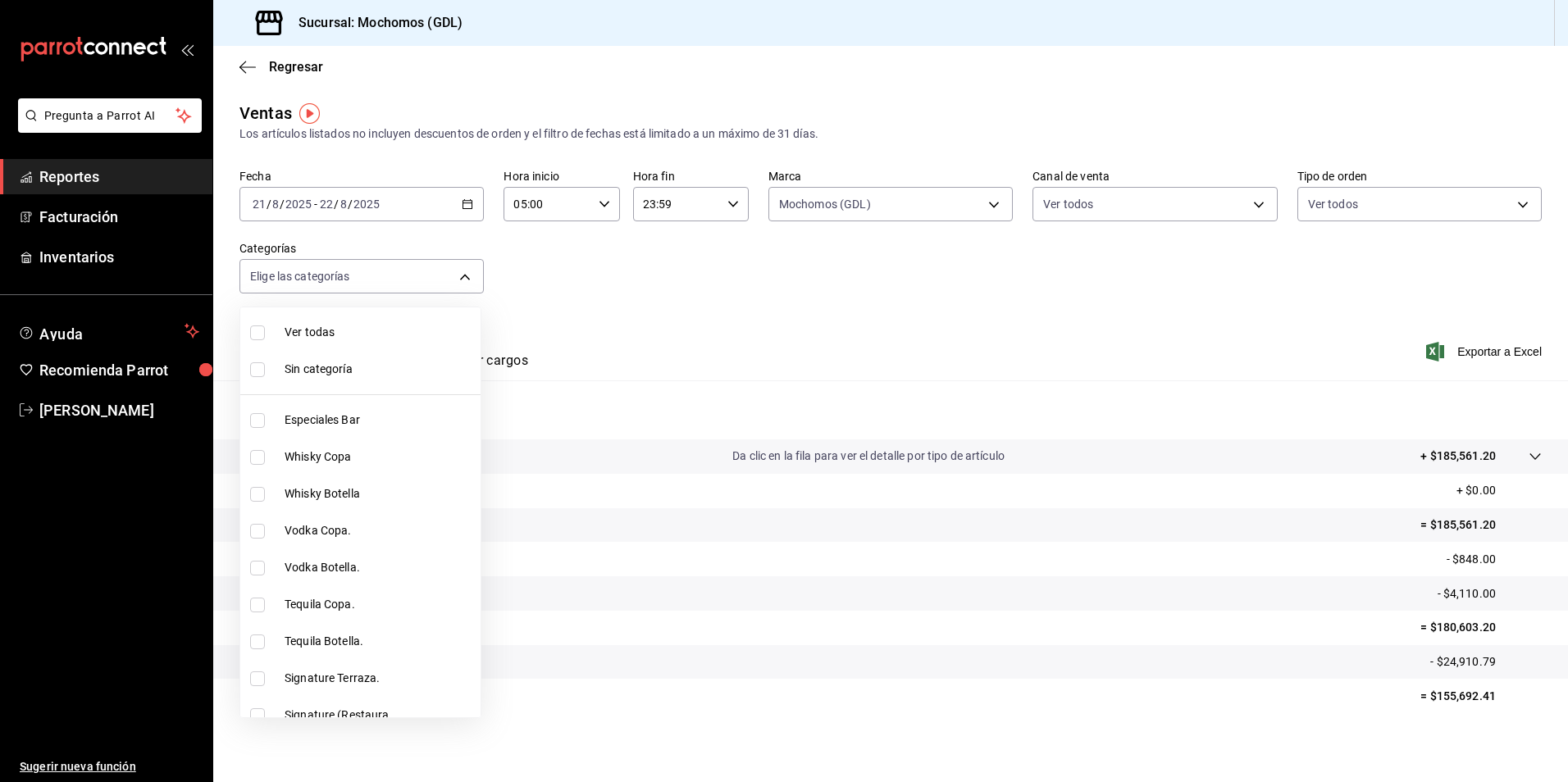
checkbox input "true"
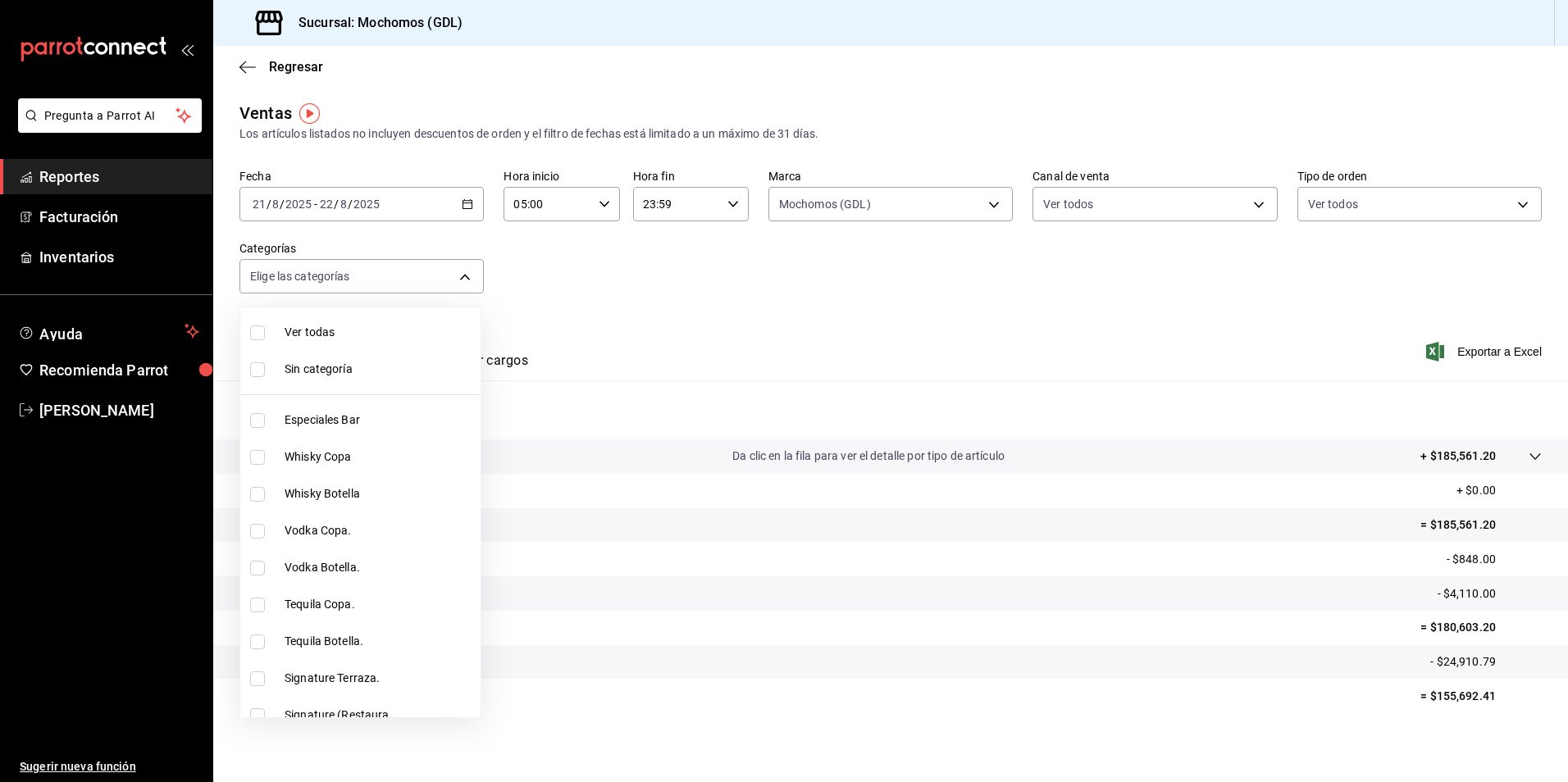
checkbox input "true"
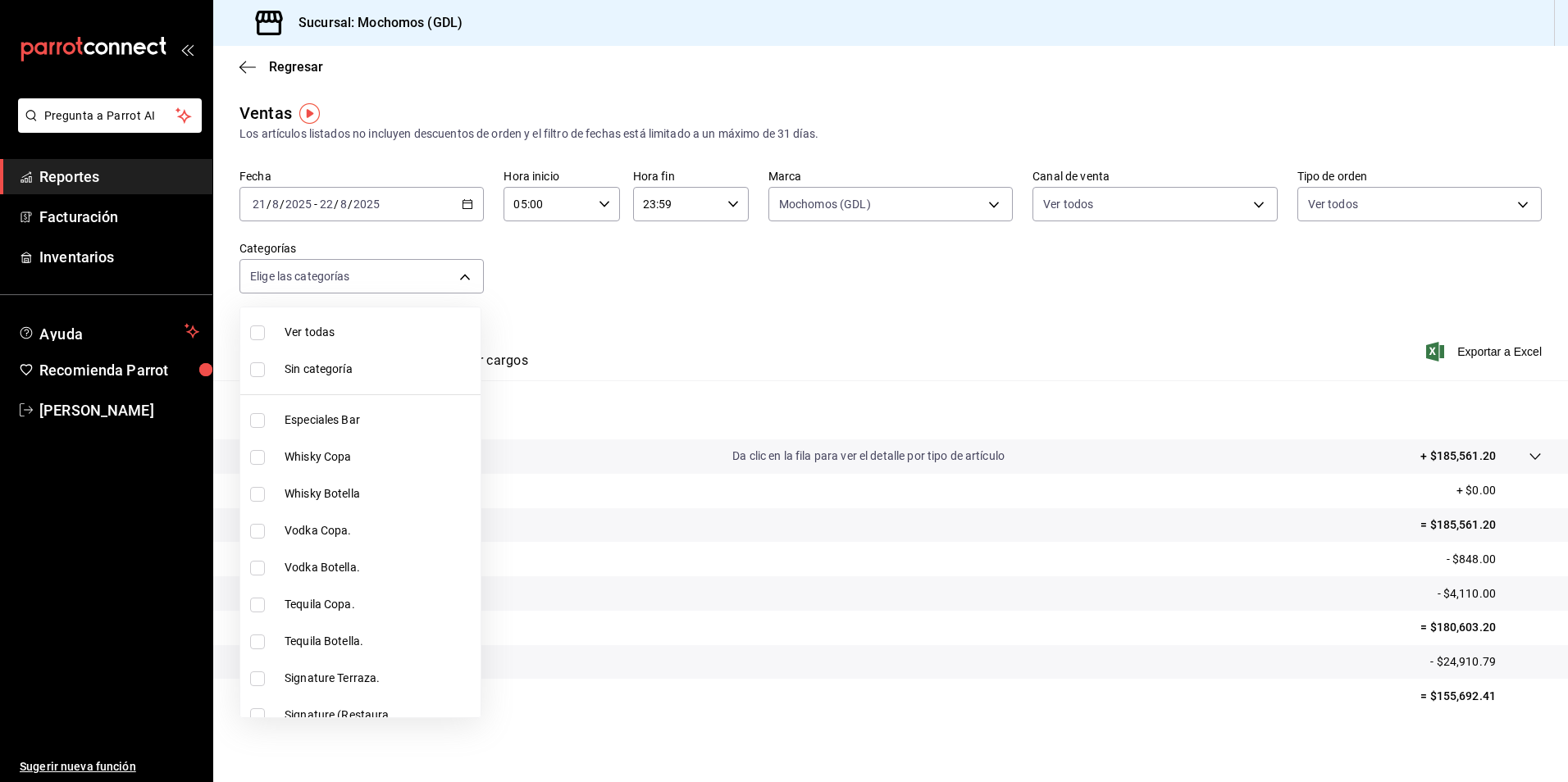
checkbox input "true"
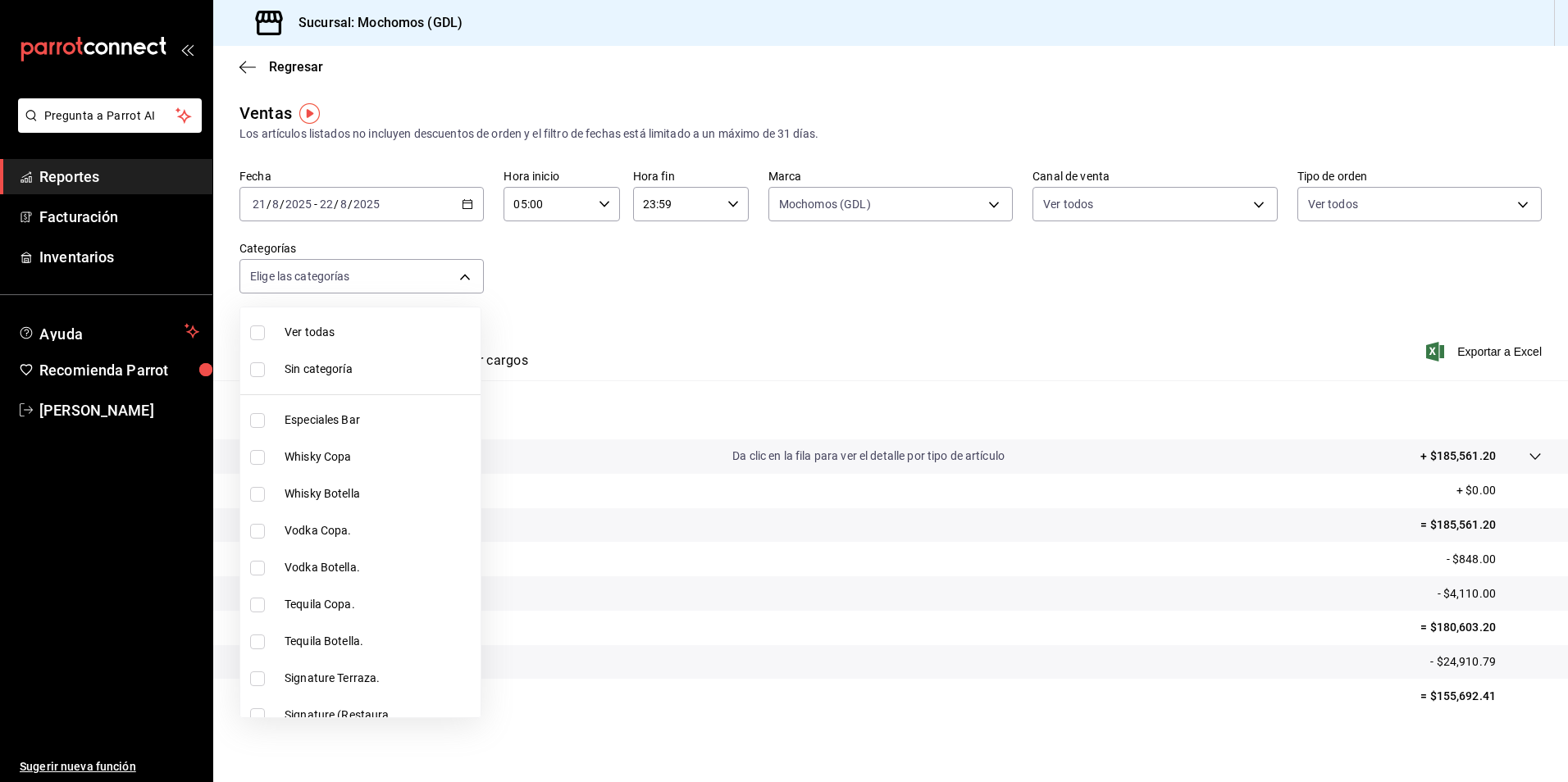
checkbox input "true"
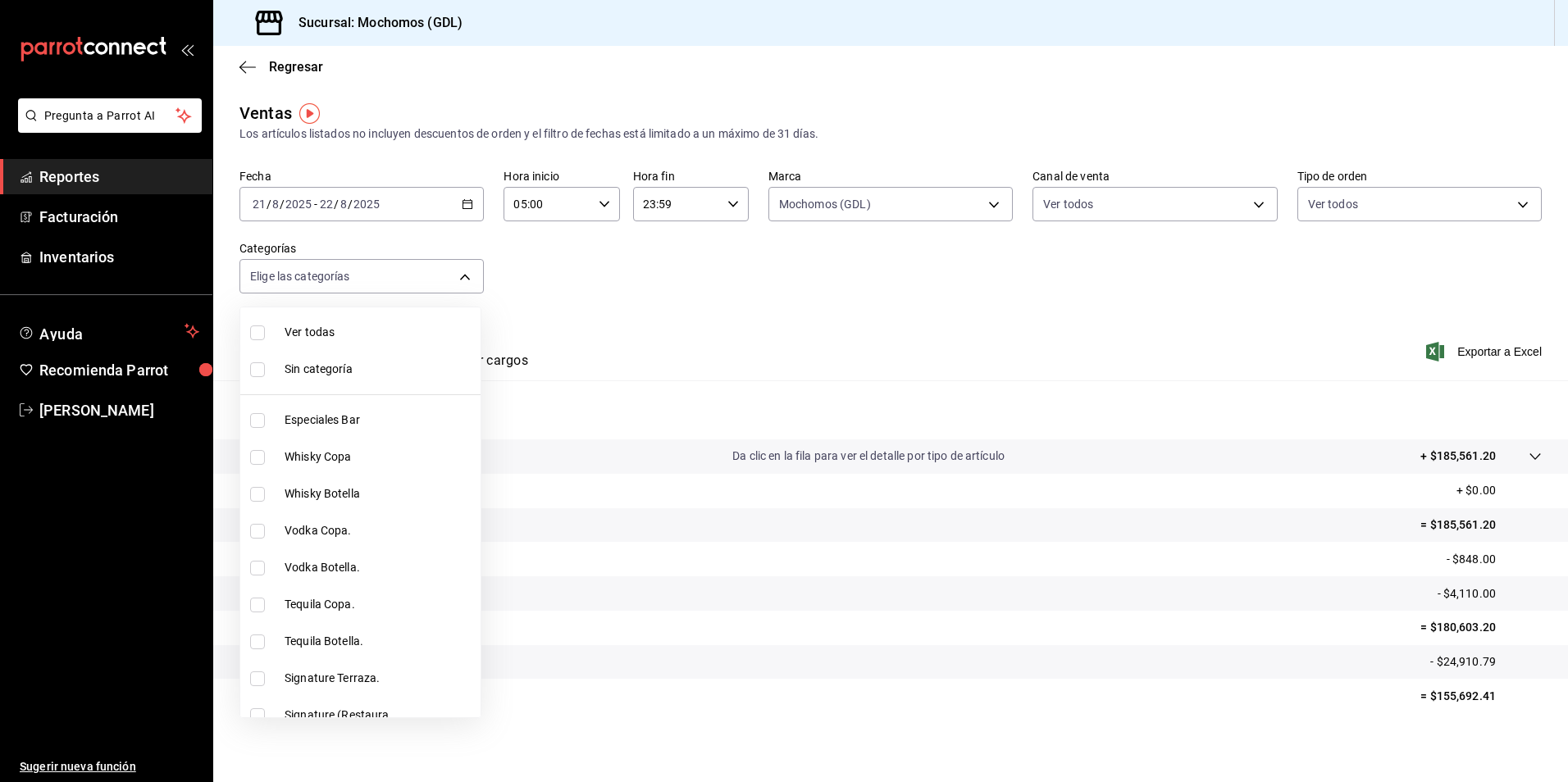
checkbox input "true"
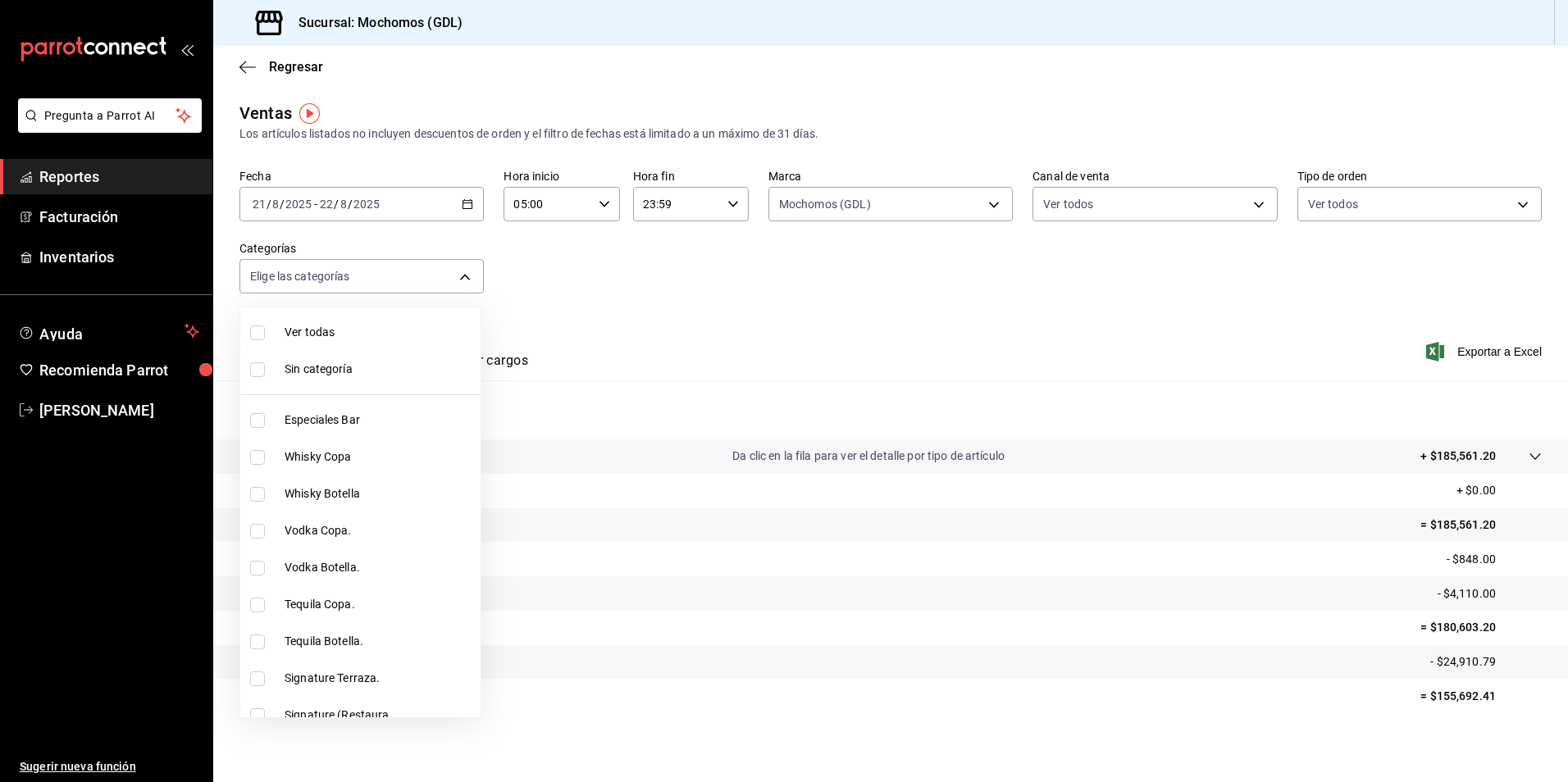
checkbox input "true"
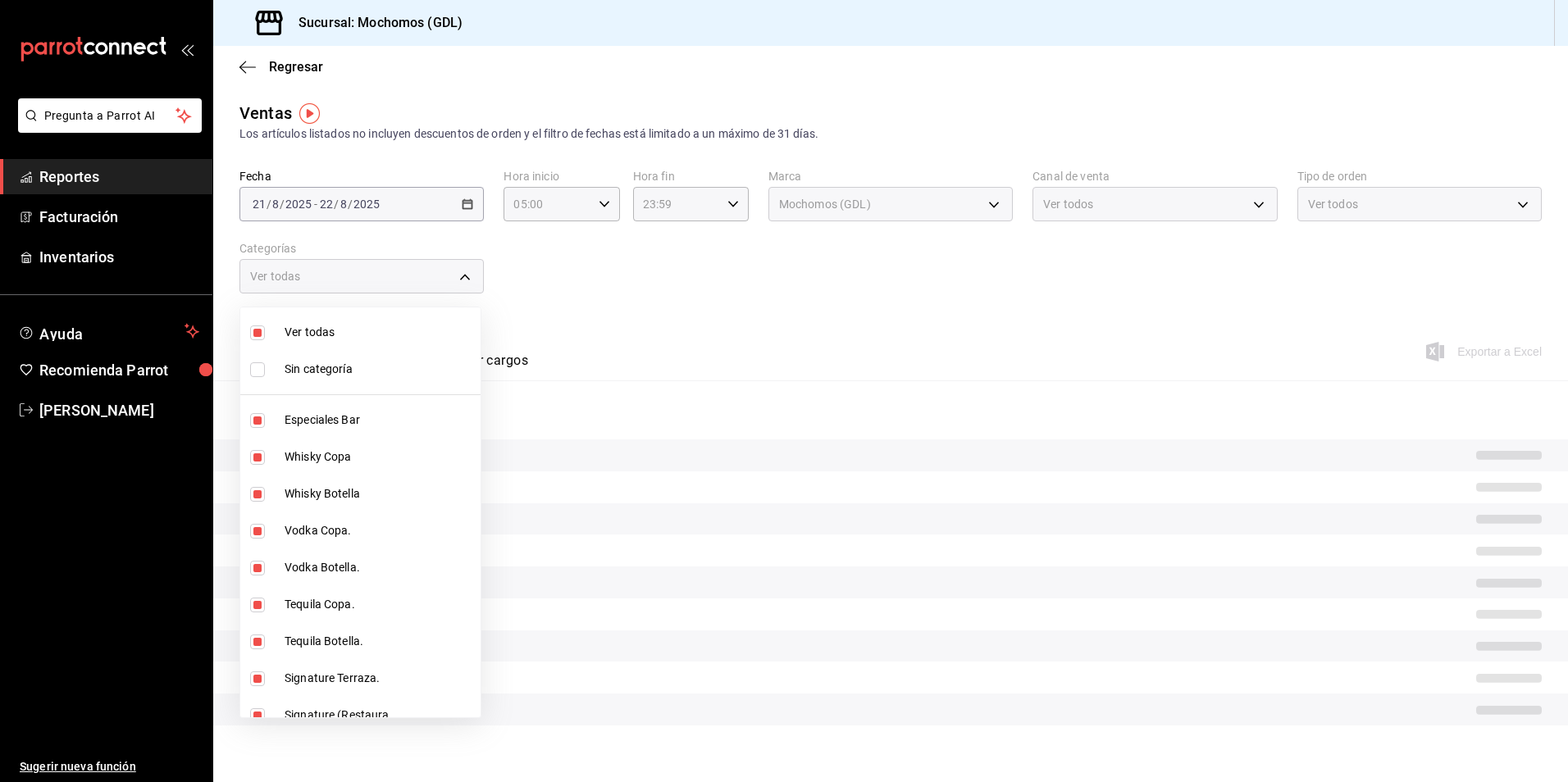
click at [344, 363] on span "Sin categoría" at bounding box center [379, 369] width 189 height 17
checkbox input "true"
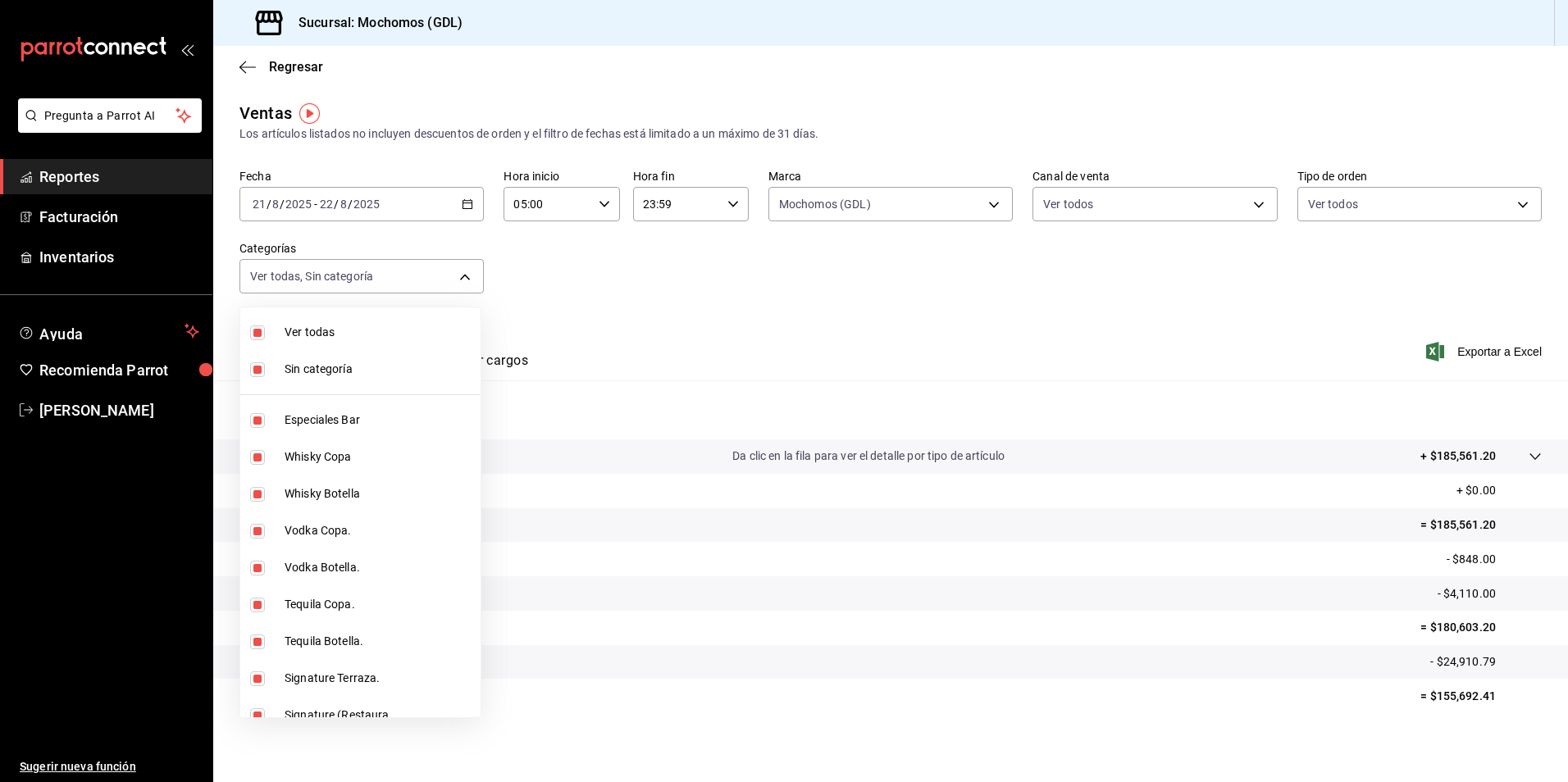
click at [912, 561] on div at bounding box center [784, 391] width 1568 height 782
